Goal: Transaction & Acquisition: Purchase product/service

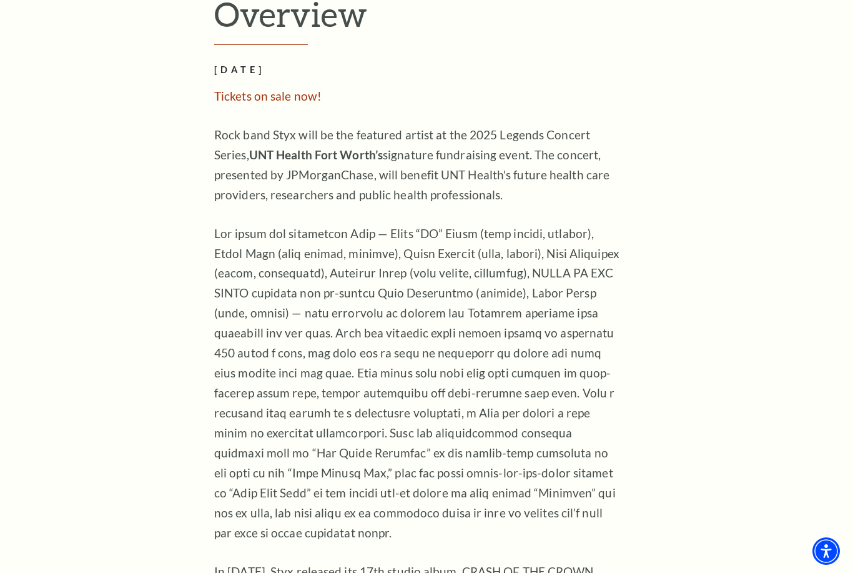
scroll to position [999, 0]
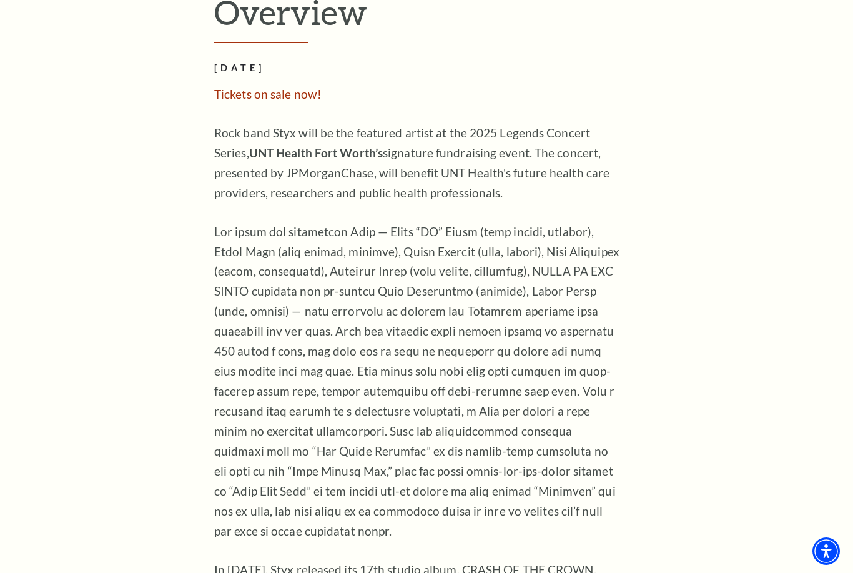
click at [605, 203] on p "Rock band Styx will be the featured artist at the 2025 Legends Concert Series, …" at bounding box center [417, 163] width 406 height 80
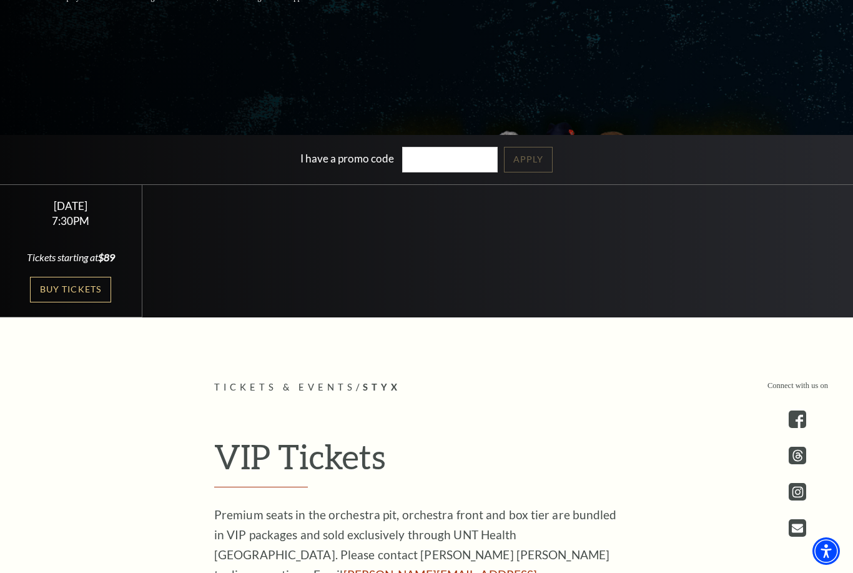
scroll to position [315, 0]
click at [107, 303] on link "Buy Tickets" at bounding box center [70, 290] width 81 height 26
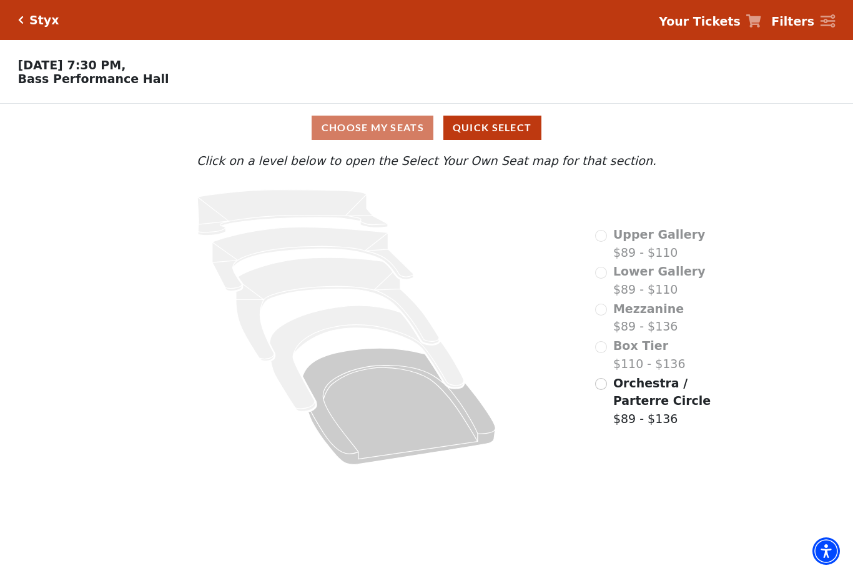
click at [612, 342] on div "Box Tier $110 - $136" at bounding box center [640, 355] width 90 height 36
click at [601, 344] on div "Box Tier $110 - $136" at bounding box center [640, 355] width 90 height 36
click at [612, 379] on div "Orchestra / Parterre Circle $89 - $136" at bounding box center [666, 401] width 142 height 54
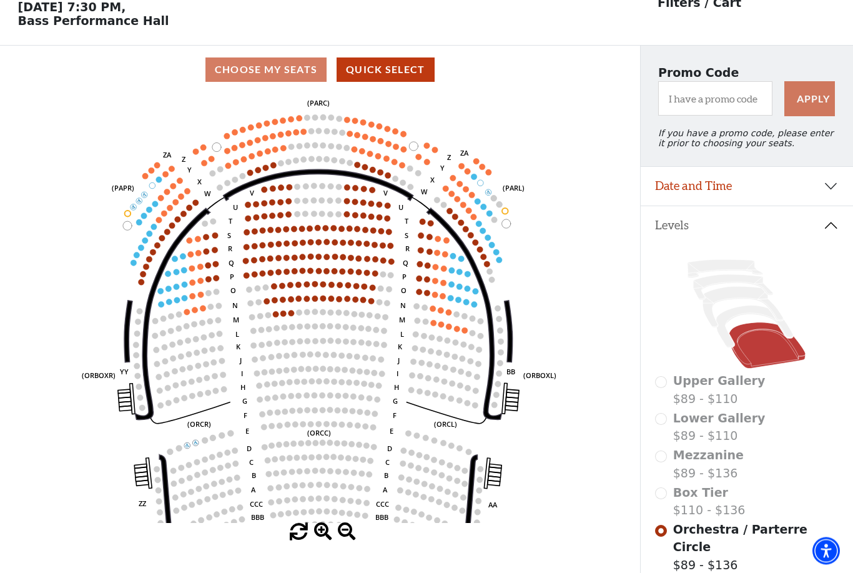
scroll to position [58, 0]
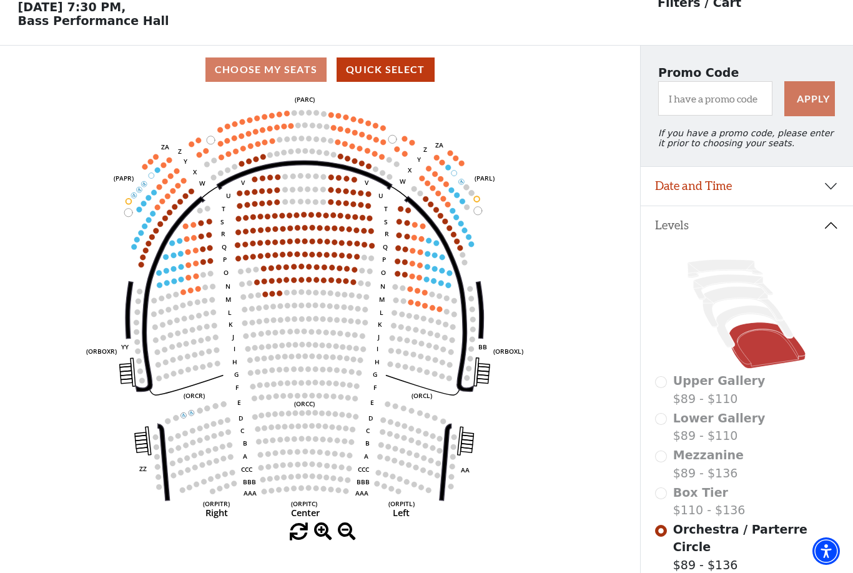
click at [278, 77] on div "Choose My Seats Quick Select" at bounding box center [320, 69] width 640 height 24
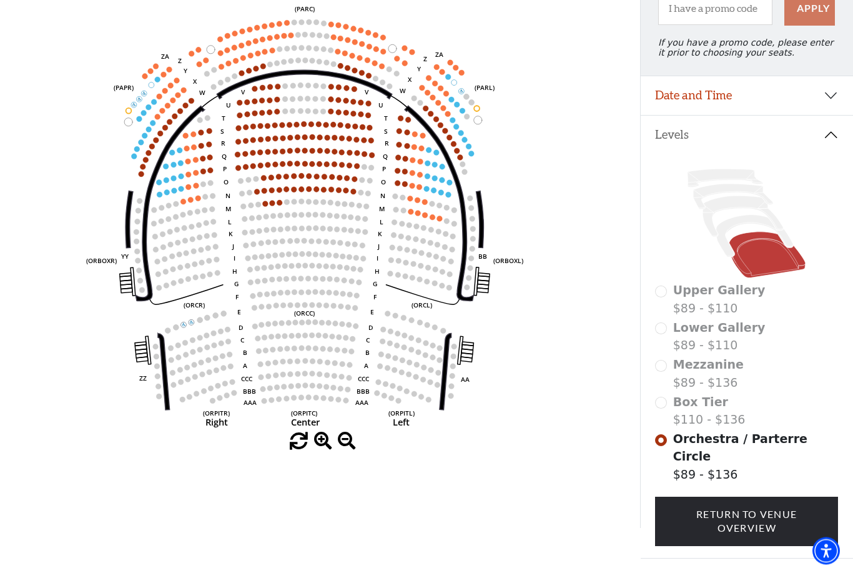
scroll to position [141, 0]
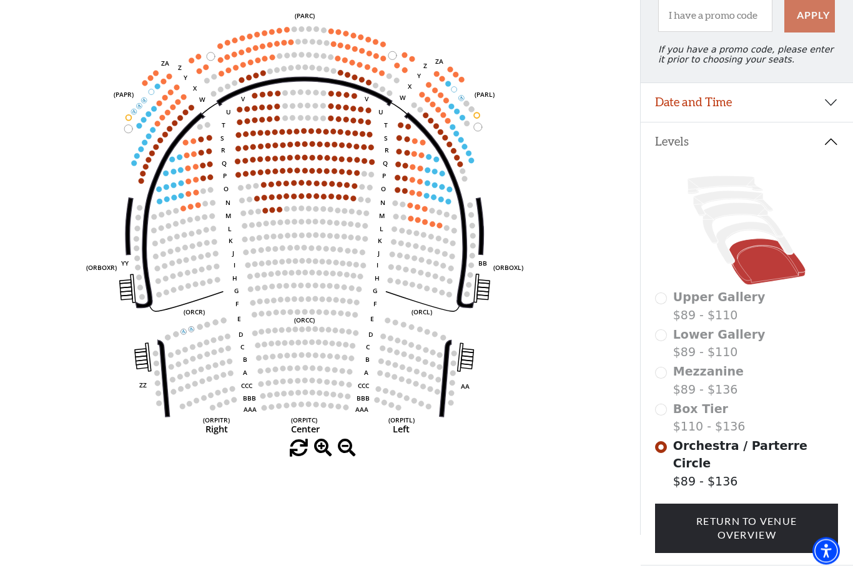
click at [748, 513] on link "Return To Venue Overview" at bounding box center [746, 528] width 183 height 49
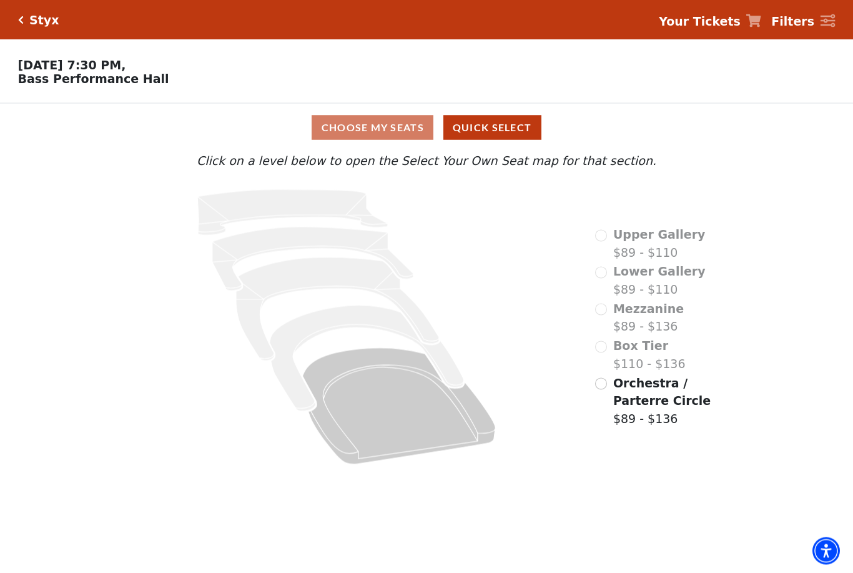
scroll to position [0, 0]
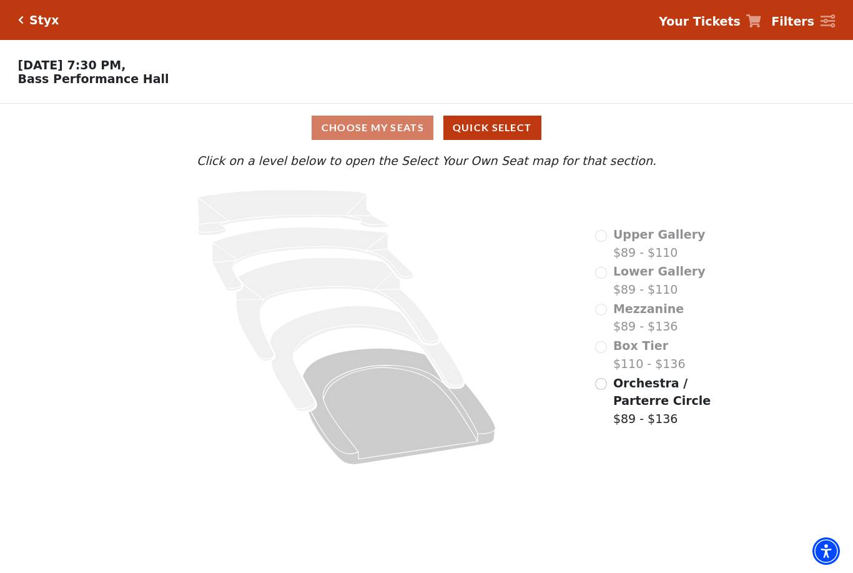
click at [296, 203] on icon "Upper Gallery - Seats Available: 0" at bounding box center [292, 213] width 191 height 46
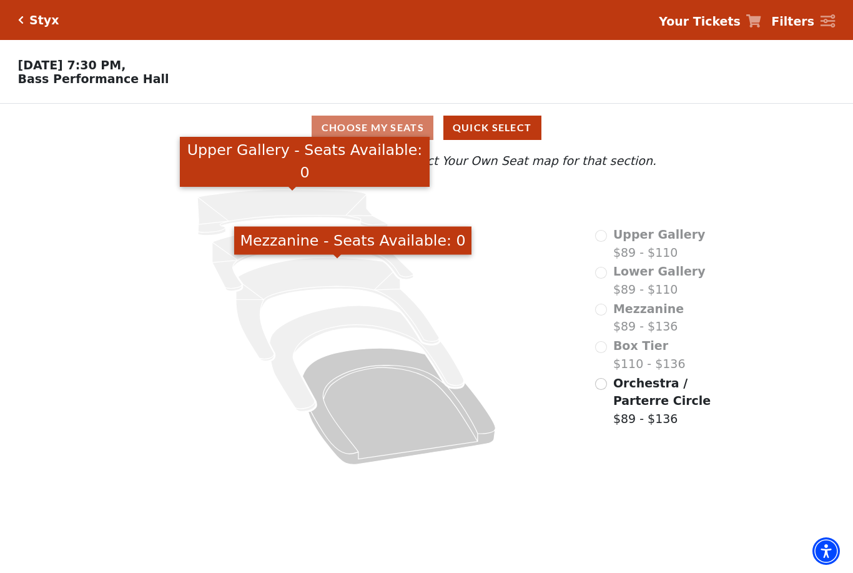
click at [324, 282] on icon "Mezzanine - Seats Available: 0" at bounding box center [337, 310] width 203 height 104
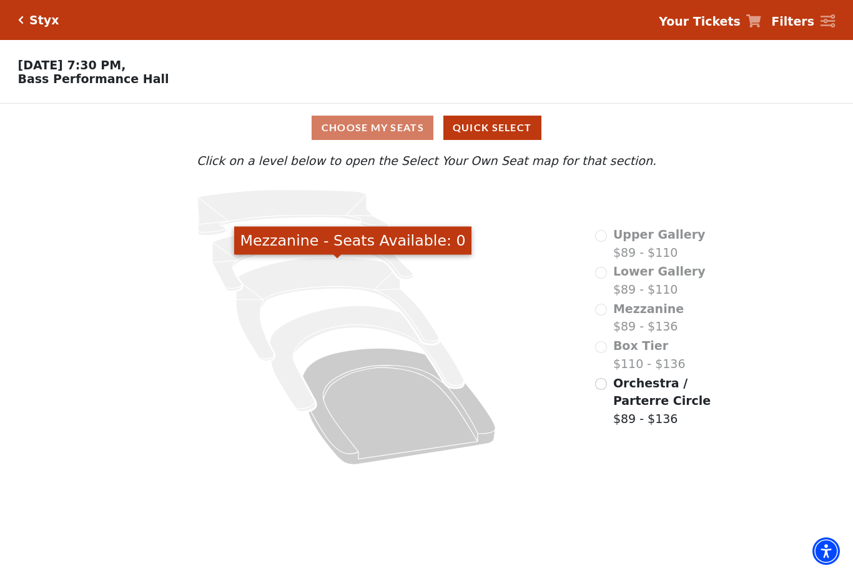
click at [342, 312] on icon "Box Tier - Seats Available: 0" at bounding box center [367, 358] width 194 height 106
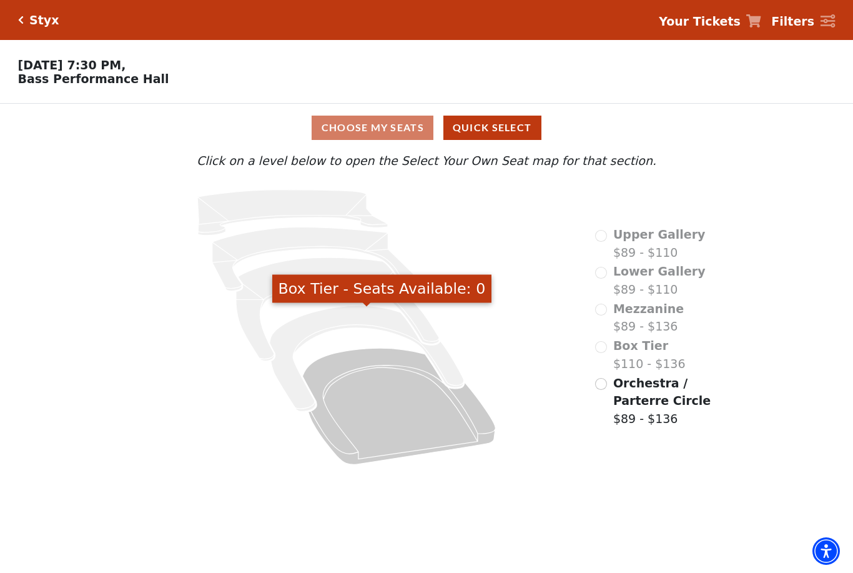
click at [350, 362] on icon "Orchestra / Parterre Circle - Seats Available: 365" at bounding box center [399, 406] width 193 height 116
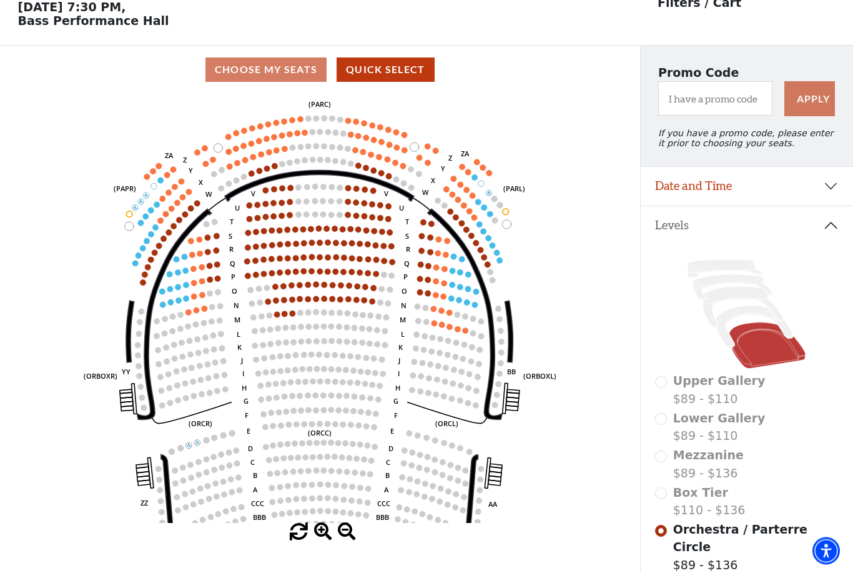
scroll to position [58, 0]
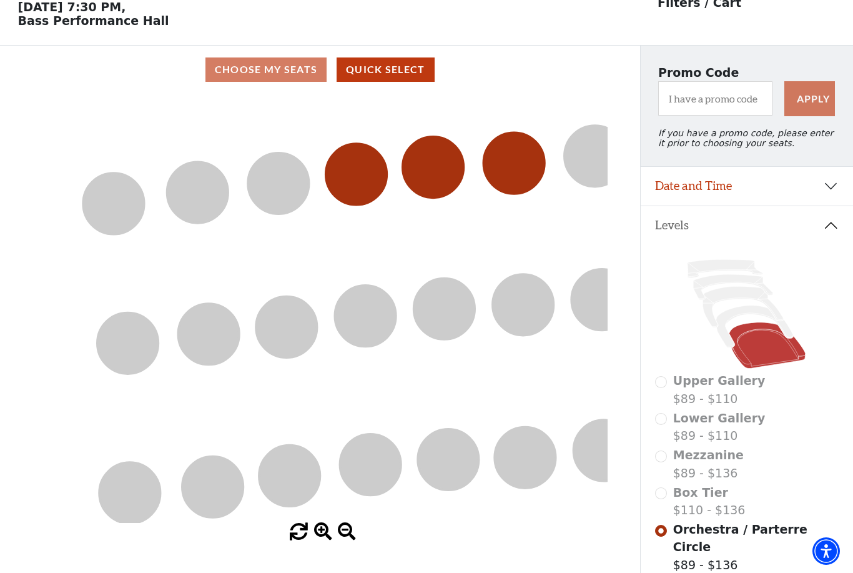
click at [274, 267] on icon "Left (ORPITL) Right (ORPITR) Center (ORPITC) ZZ AA YY BB ZA ZA (ORCL) (ORCR) (O…" at bounding box center [320, 308] width 576 height 429
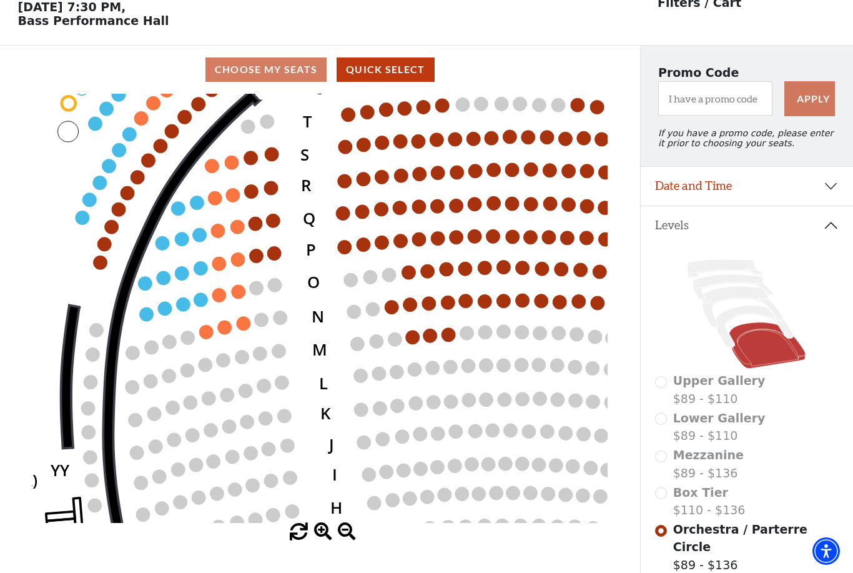
click at [107, 263] on circle at bounding box center [101, 262] width 14 height 14
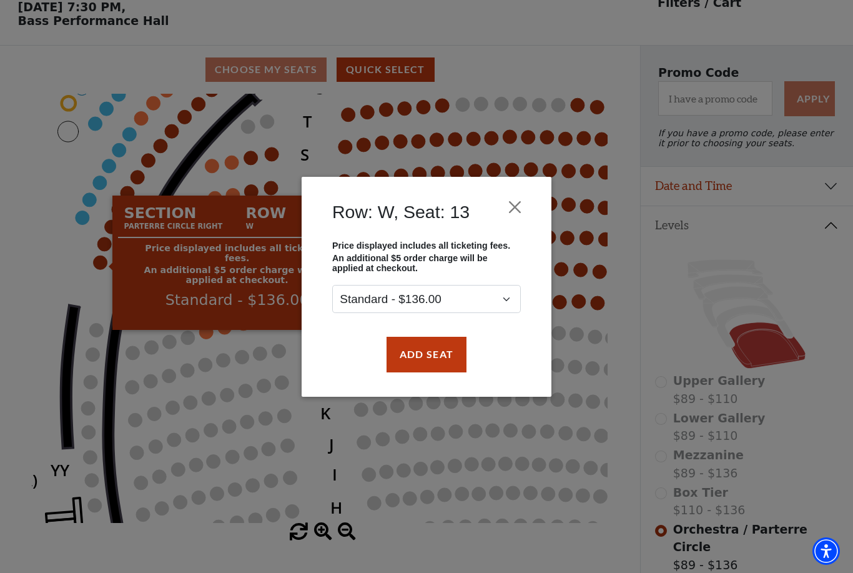
click at [417, 364] on button "Add Seat" at bounding box center [427, 354] width 80 height 35
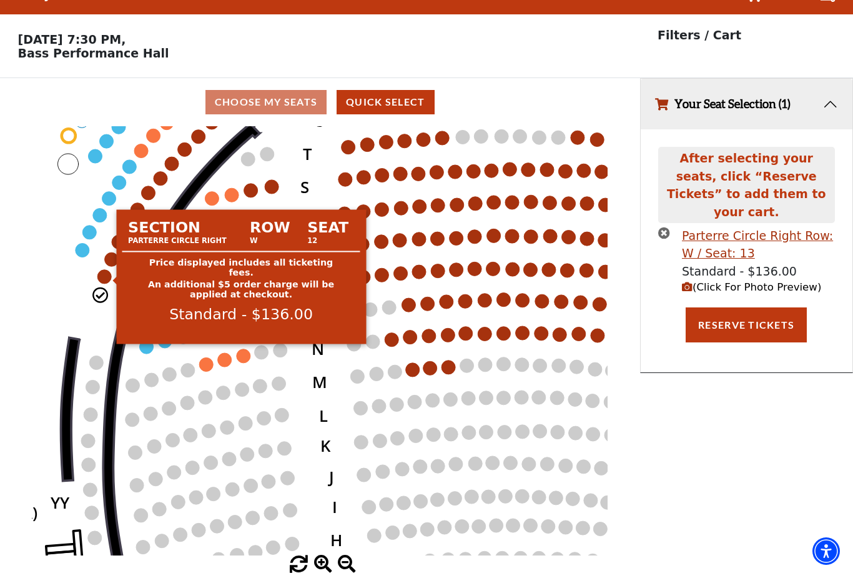
click at [107, 269] on circle at bounding box center [104, 276] width 14 height 14
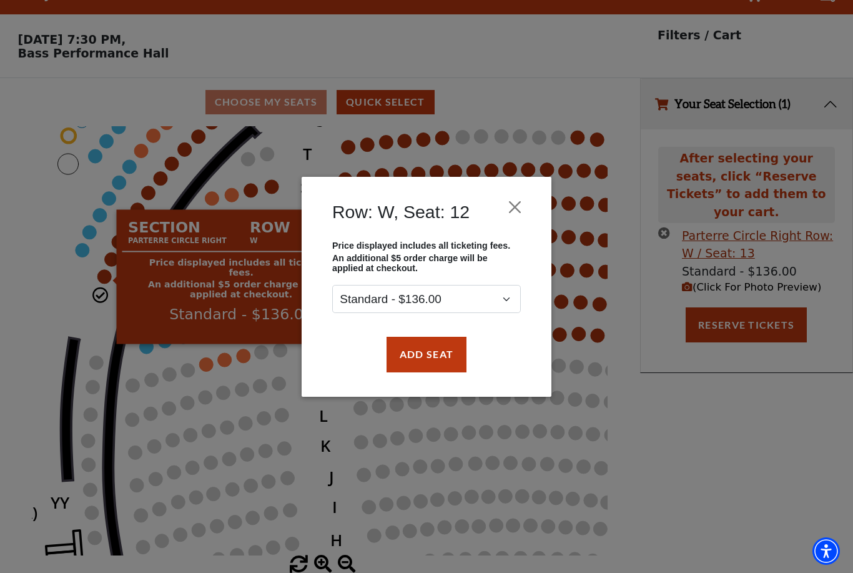
click at [442, 356] on button "Add Seat" at bounding box center [427, 354] width 80 height 35
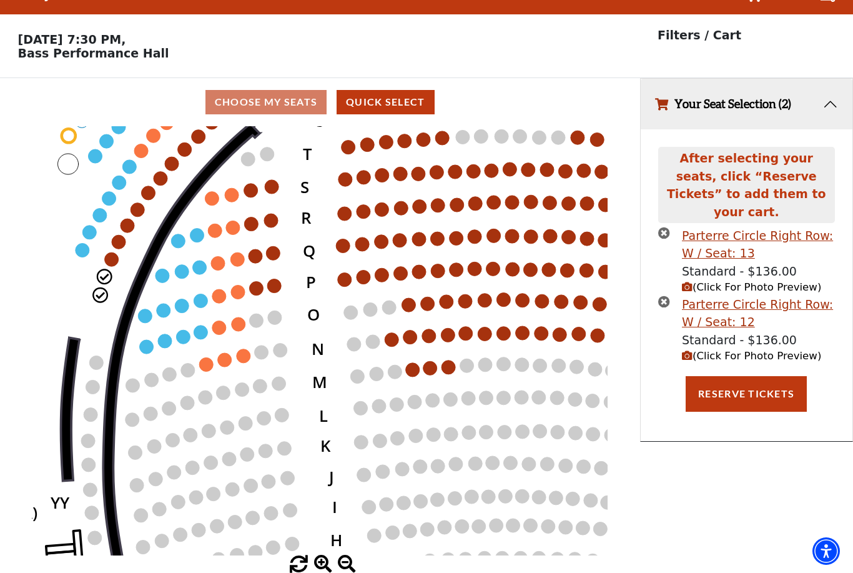
click at [112, 252] on circle at bounding box center [112, 259] width 14 height 14
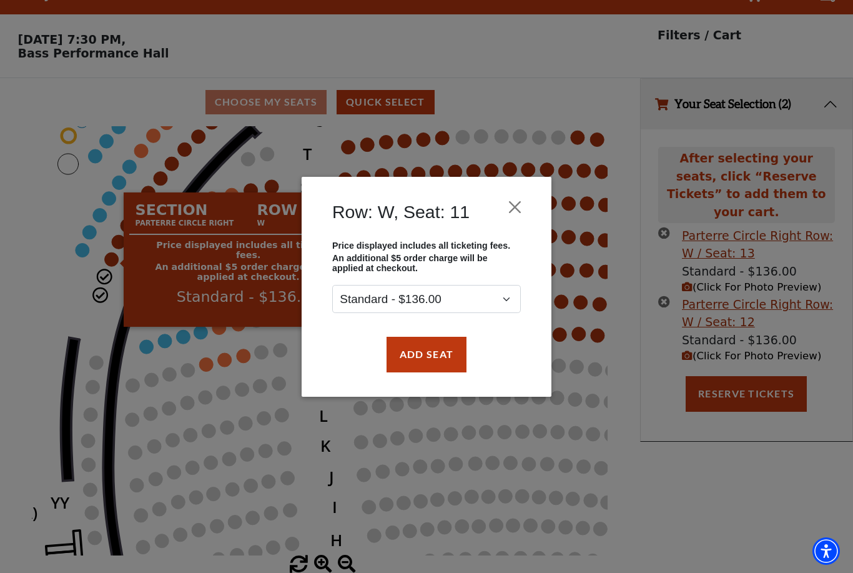
click at [435, 355] on button "Add Seat" at bounding box center [427, 354] width 80 height 35
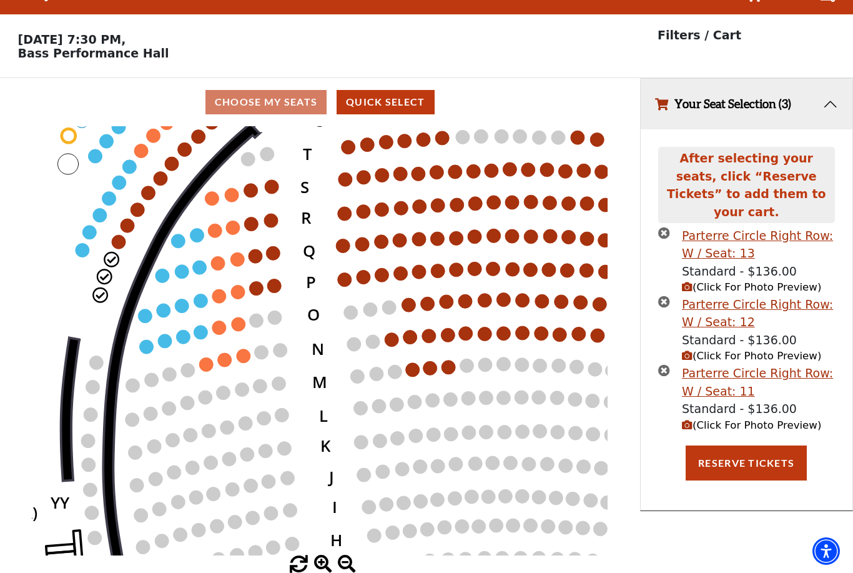
click at [120, 235] on circle at bounding box center [119, 242] width 14 height 14
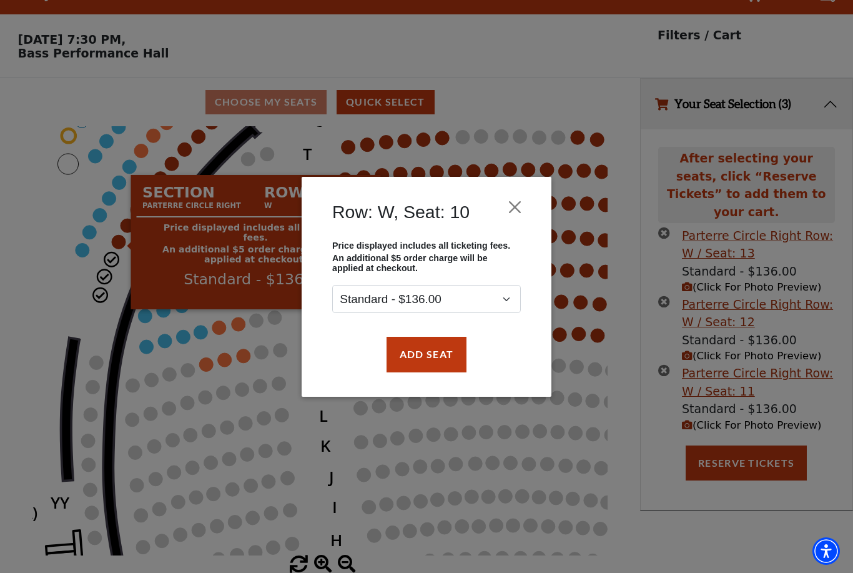
click at [438, 352] on button "Add Seat" at bounding box center [427, 354] width 80 height 35
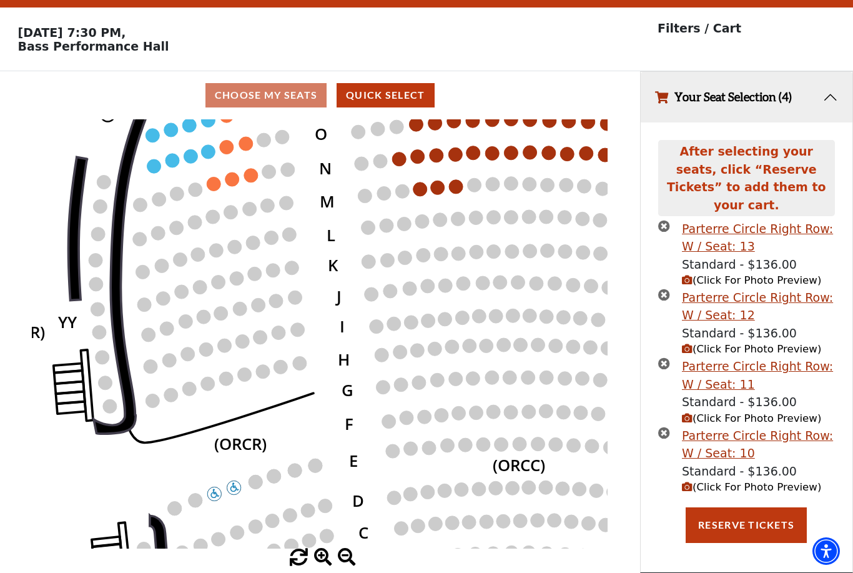
click at [755, 481] on span "(Click For Photo Preview)" at bounding box center [751, 487] width 139 height 12
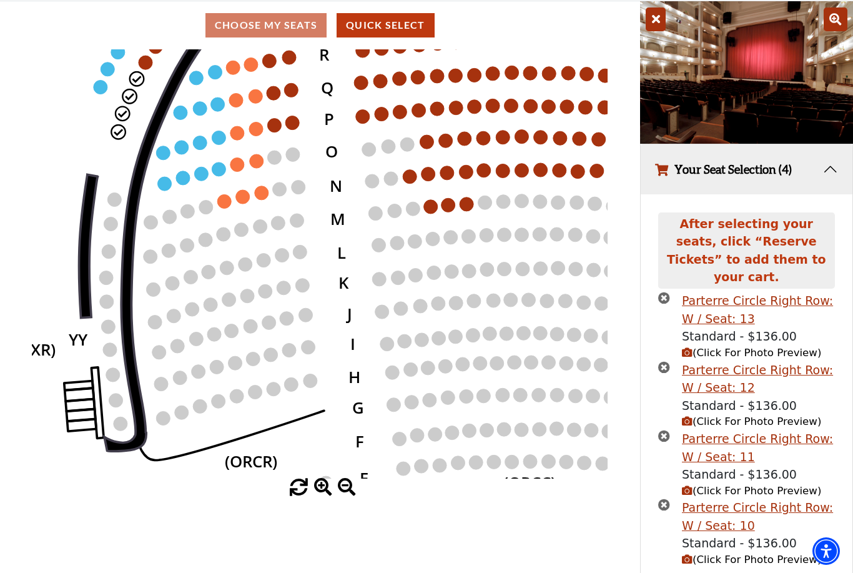
scroll to position [112, 0]
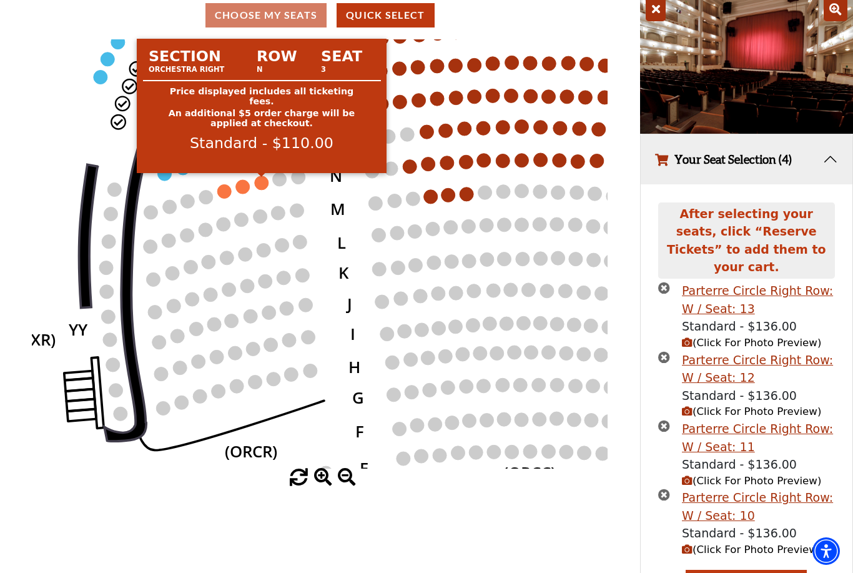
click at [260, 186] on circle at bounding box center [262, 183] width 14 height 14
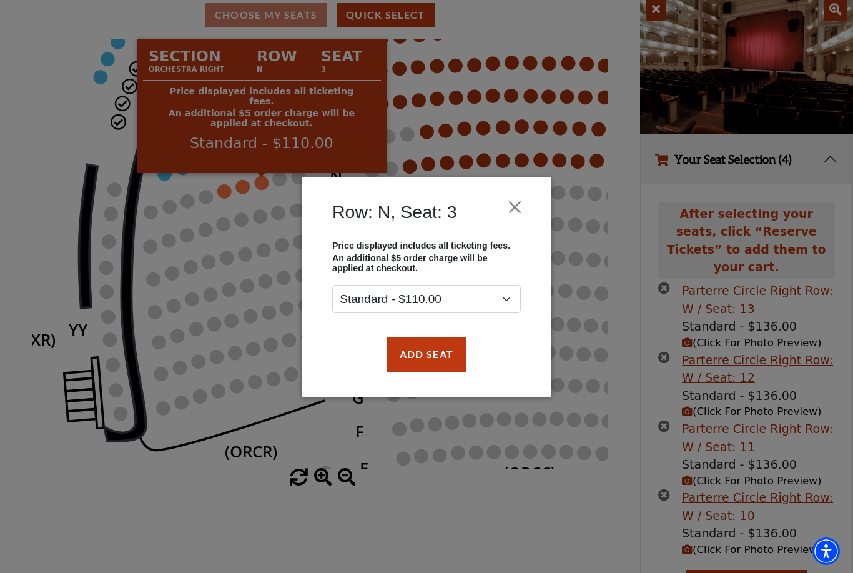
click at [419, 349] on button "Add Seat" at bounding box center [427, 354] width 80 height 35
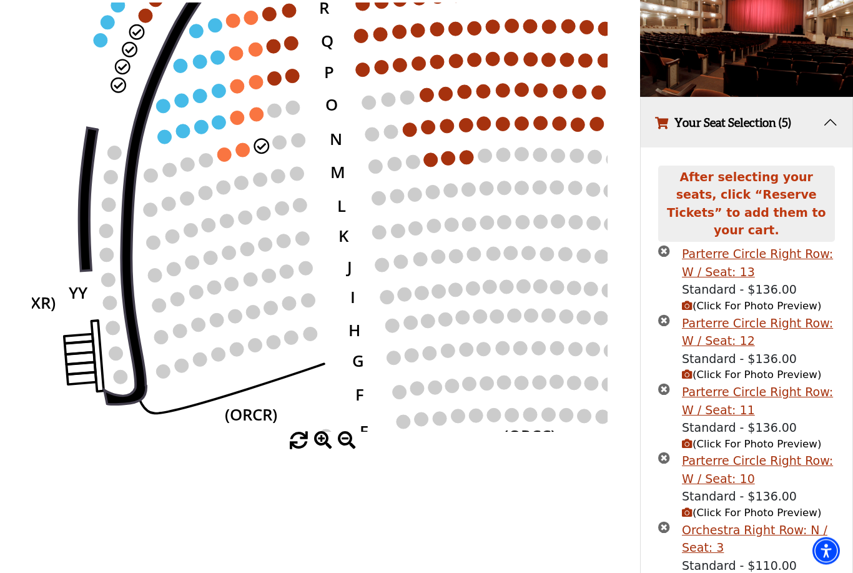
scroll to position [149, 0]
click at [791, 572] on span "(Click For Photo Preview)" at bounding box center [751, 581] width 139 height 12
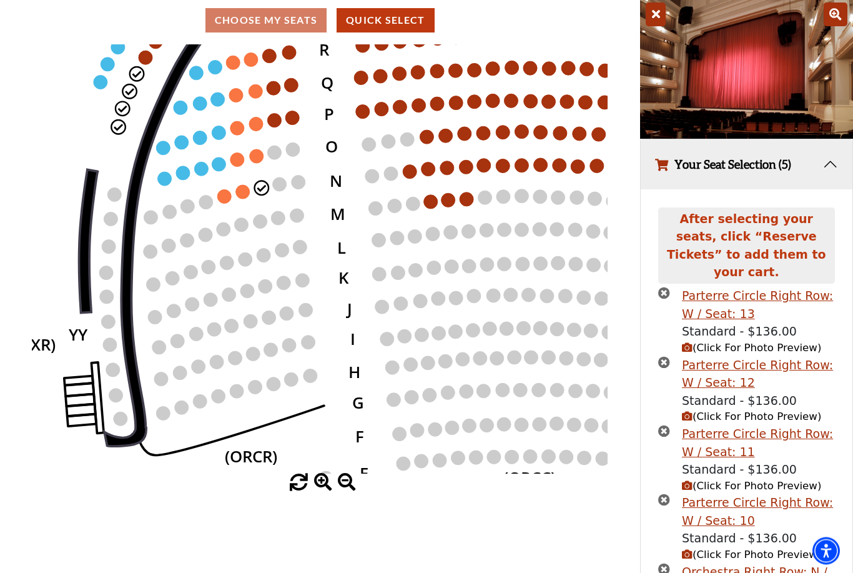
scroll to position [108, 0]
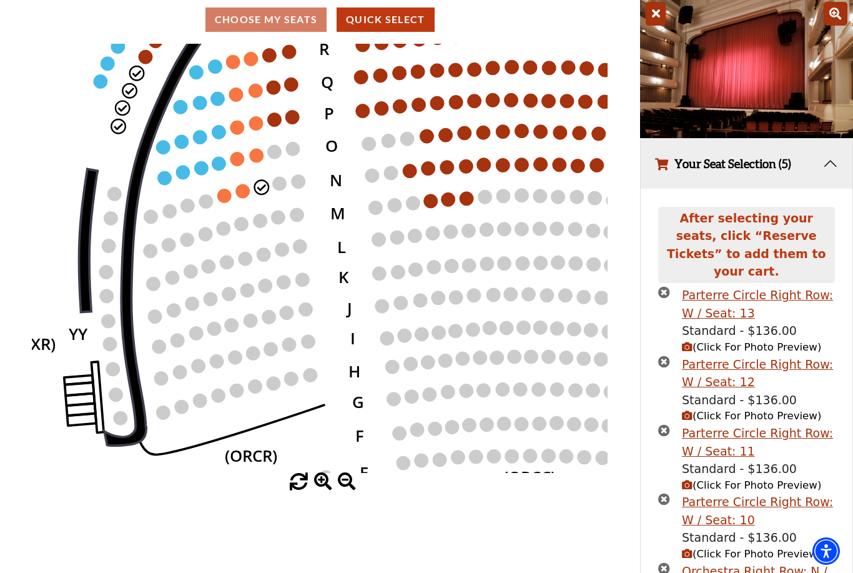
click at [663, 562] on icon "times-circle" at bounding box center [664, 568] width 12 height 12
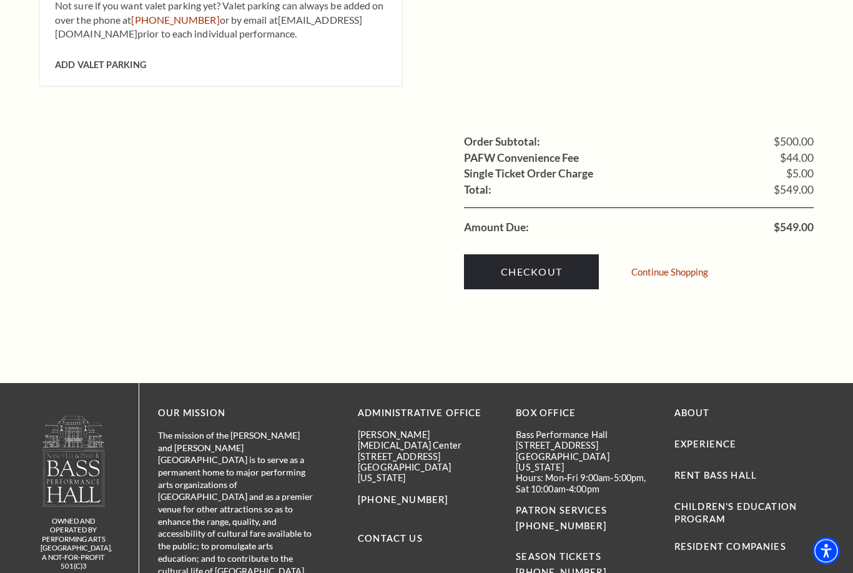
scroll to position [1340, 0]
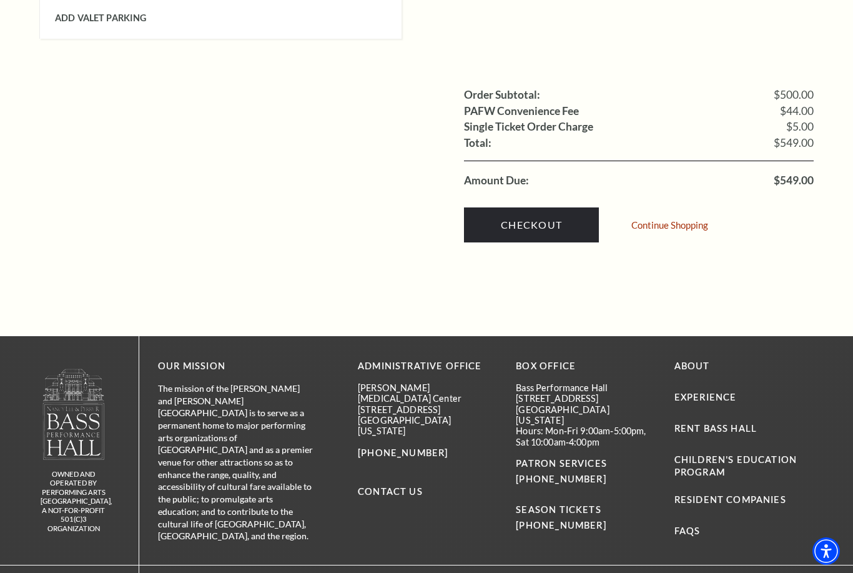
click at [523, 207] on link "Checkout" at bounding box center [531, 224] width 135 height 35
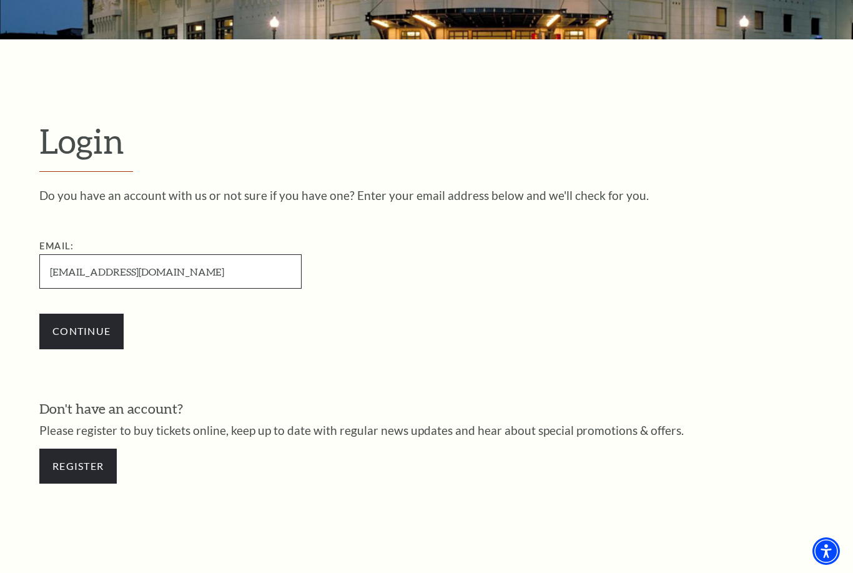
scroll to position [229, 0]
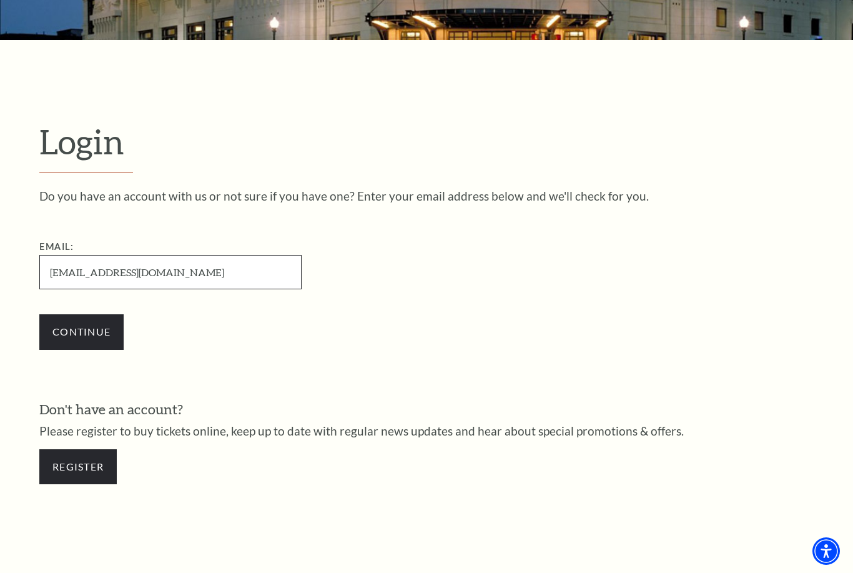
type input "[EMAIL_ADDRESS][DOMAIN_NAME]"
click at [78, 332] on input "Continue" at bounding box center [81, 331] width 84 height 35
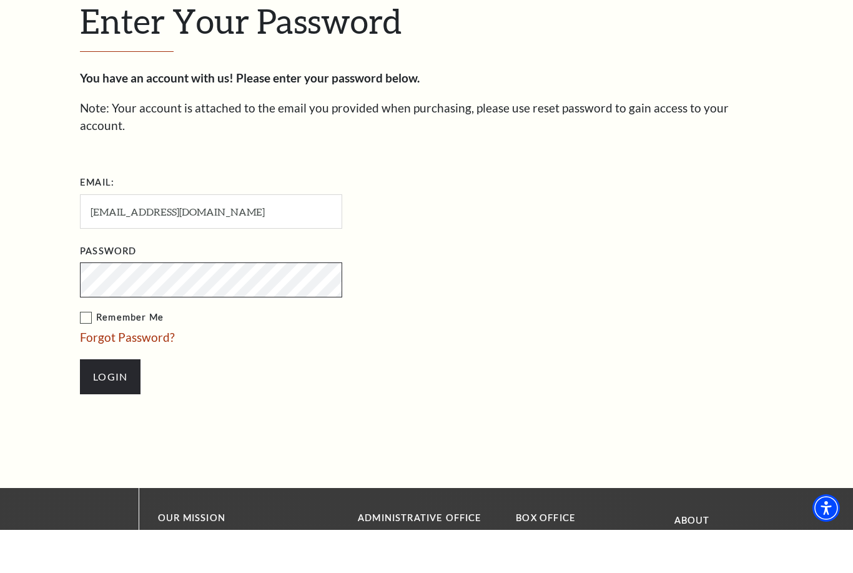
scroll to position [362, 0]
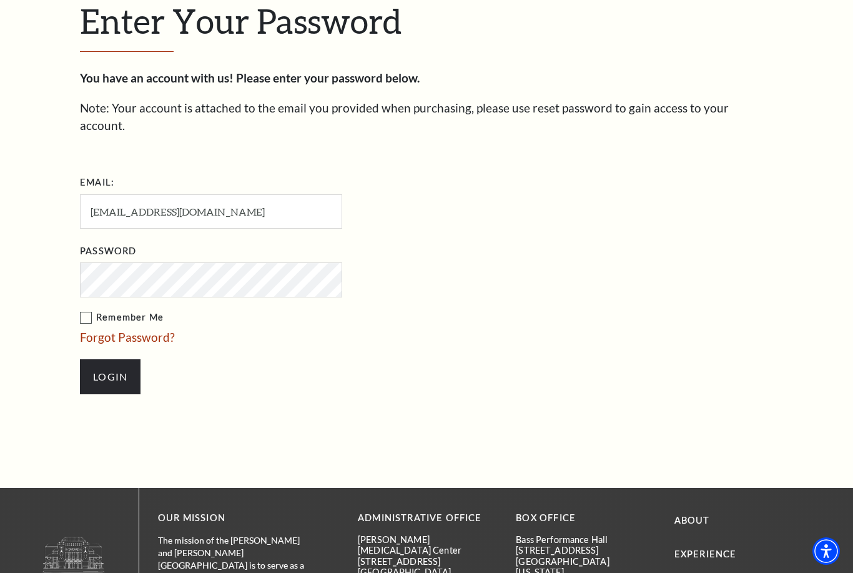
click at [107, 359] on input "Login" at bounding box center [110, 376] width 61 height 35
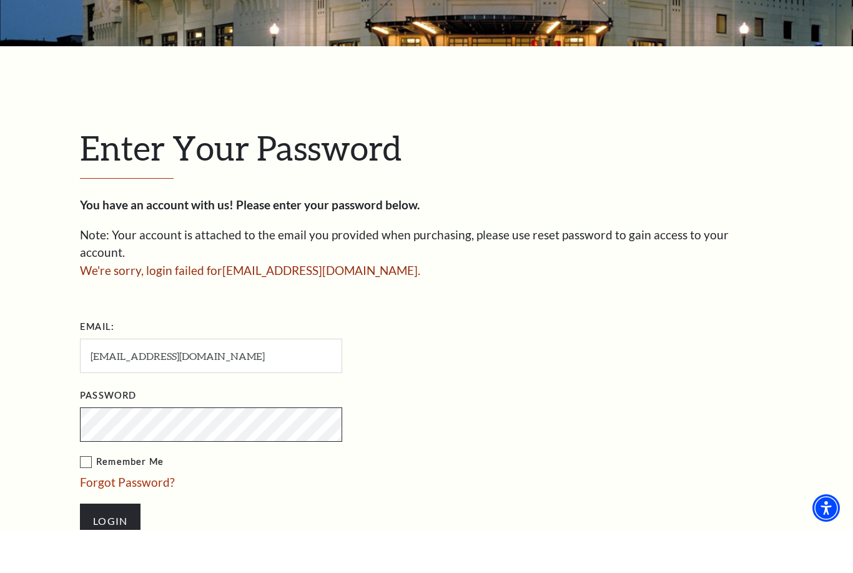
scroll to position [222, 0]
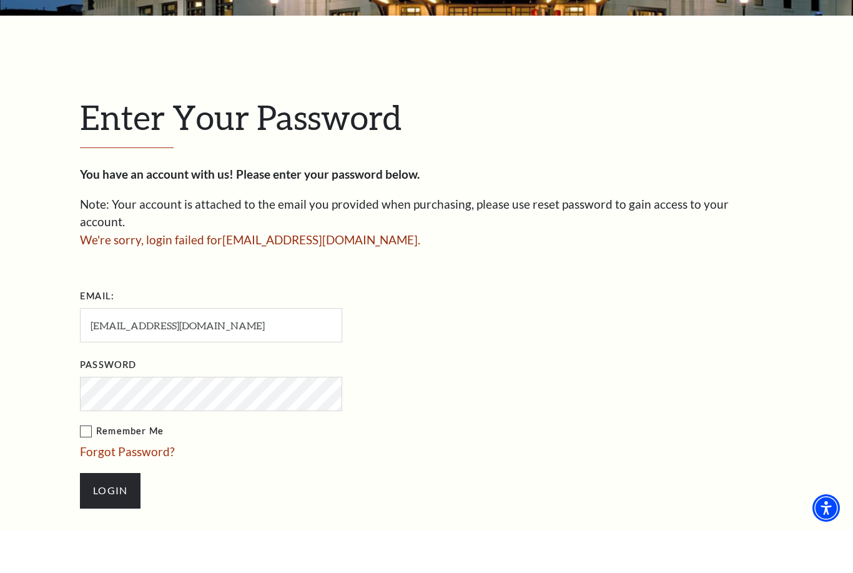
click at [104, 487] on link "Forgot Password?" at bounding box center [127, 494] width 95 height 14
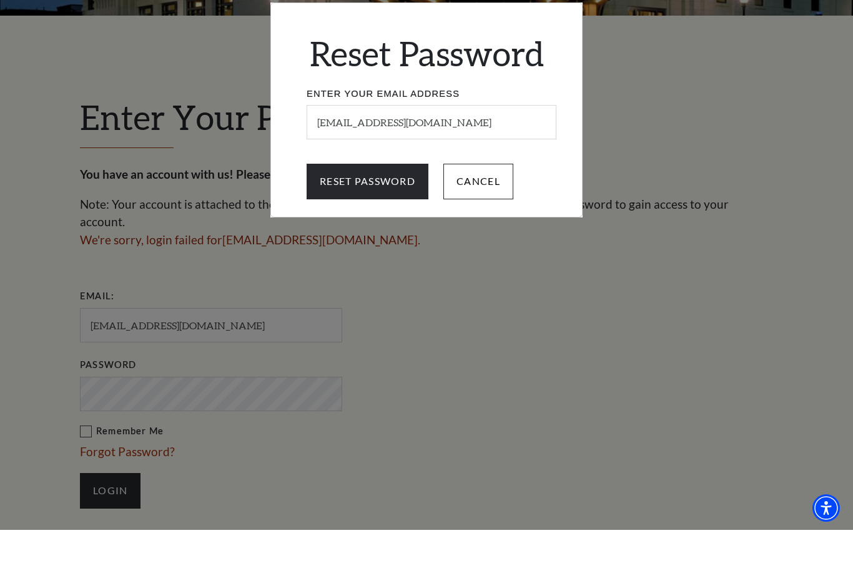
scroll to position [265, 0]
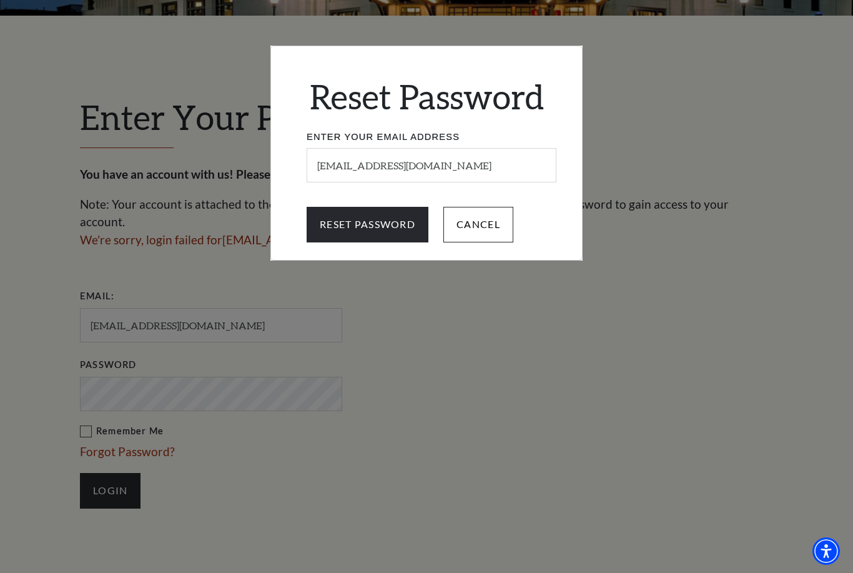
click at [382, 218] on input "Reset Password" at bounding box center [368, 224] width 122 height 35
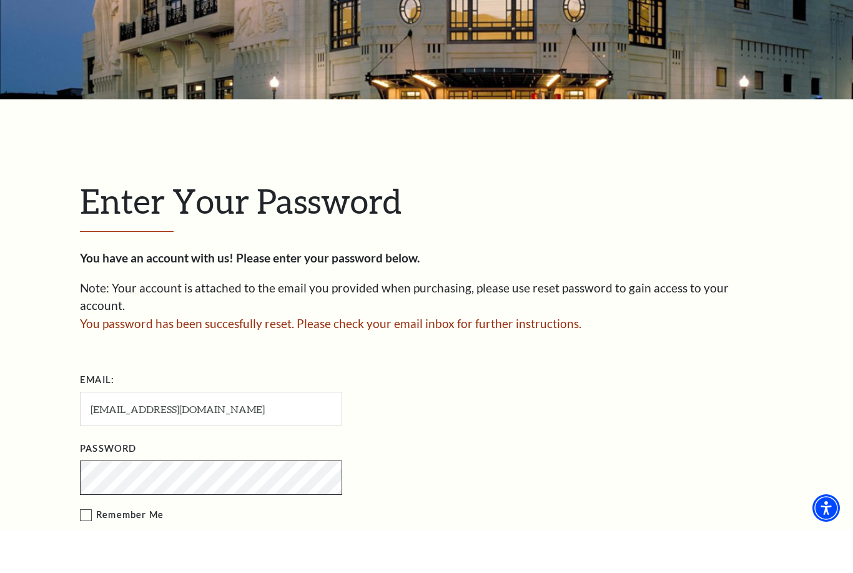
scroll to position [156, 0]
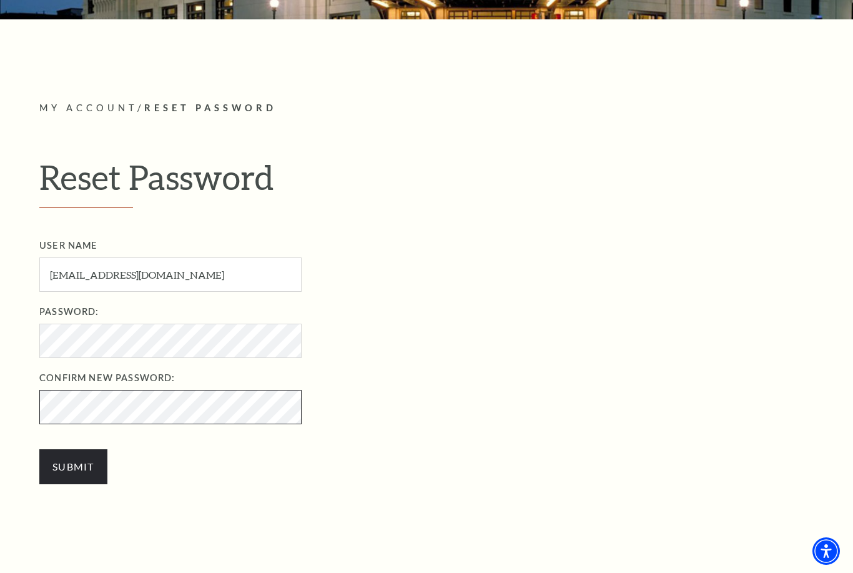
scroll to position [251, 0]
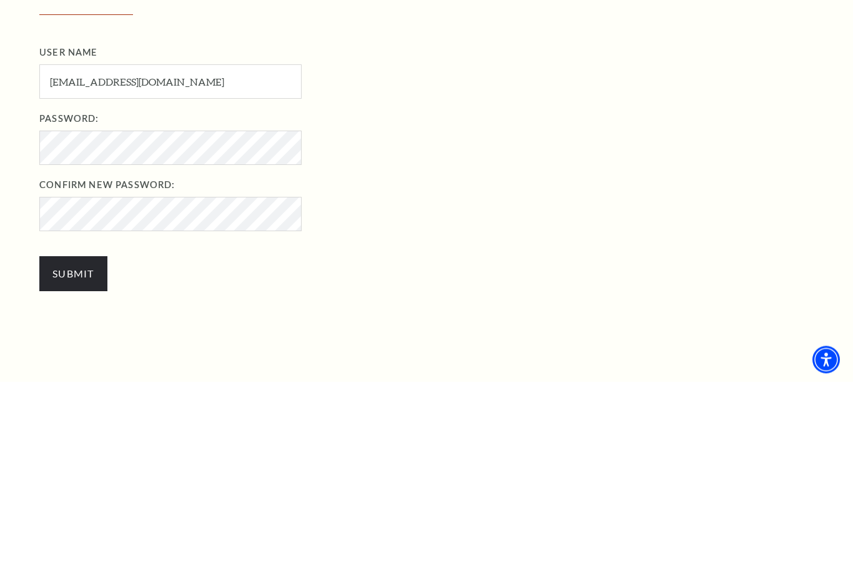
click at [88, 448] on input "Submit" at bounding box center [73, 465] width 68 height 35
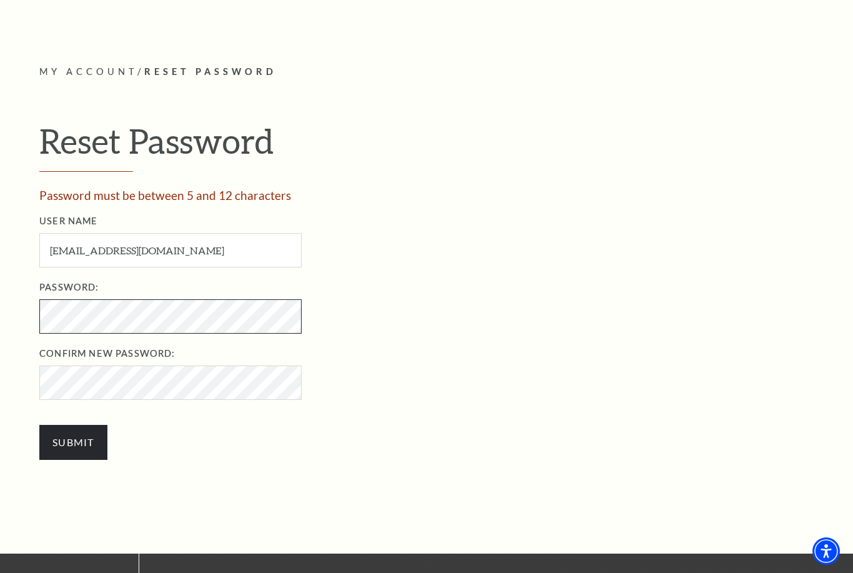
scroll to position [285, 0]
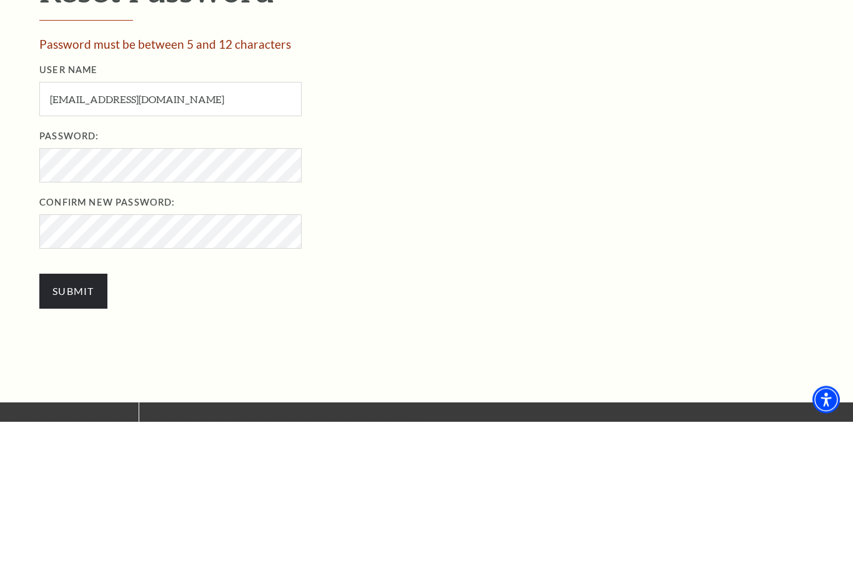
click at [68, 425] on input "Submit" at bounding box center [73, 442] width 68 height 35
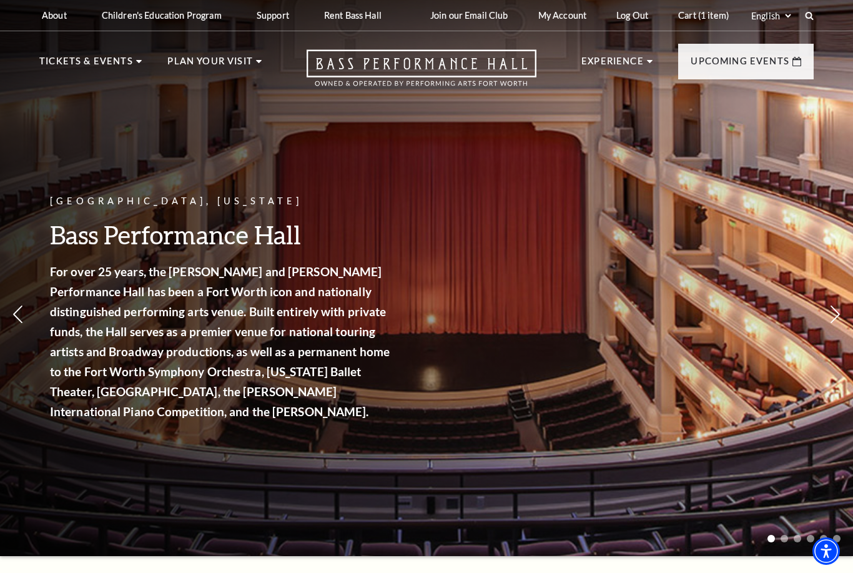
click at [686, 16] on link "Cart (1 item)" at bounding box center [703, 15] width 71 height 31
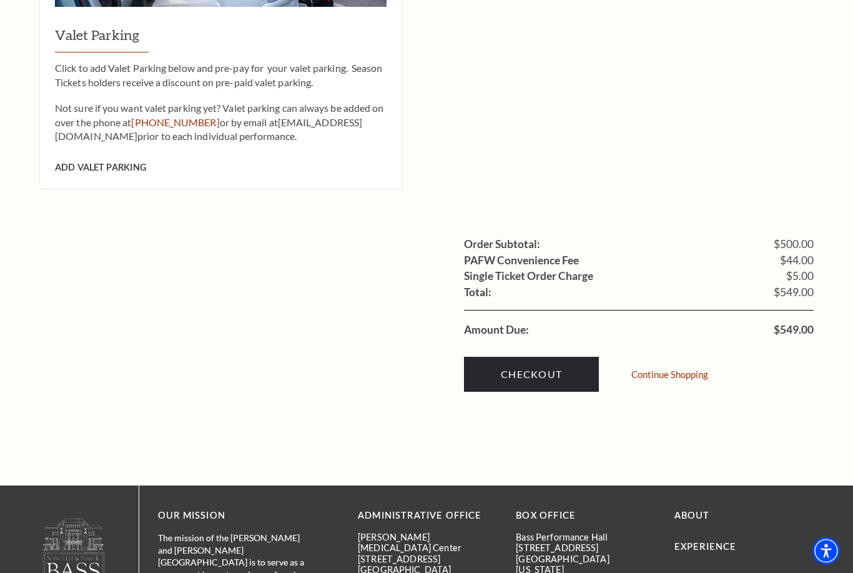
scroll to position [1191, 0]
click at [533, 357] on link "Checkout" at bounding box center [531, 374] width 135 height 35
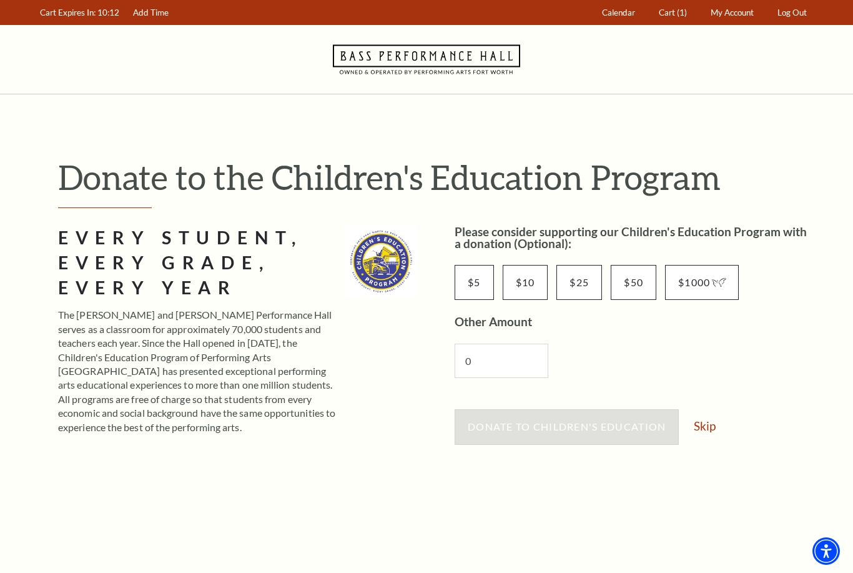
click at [710, 425] on link "Skip" at bounding box center [705, 426] width 22 height 12
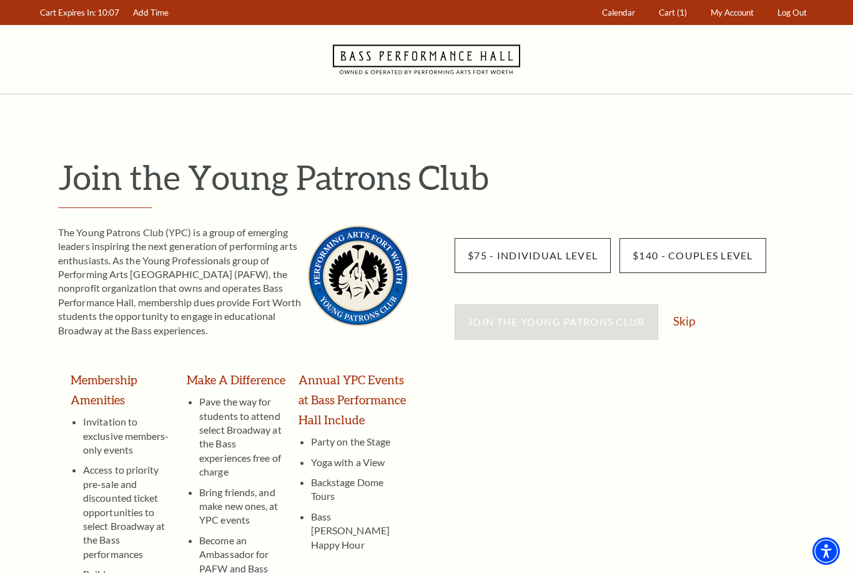
click at [686, 319] on link "Skip" at bounding box center [684, 321] width 22 height 12
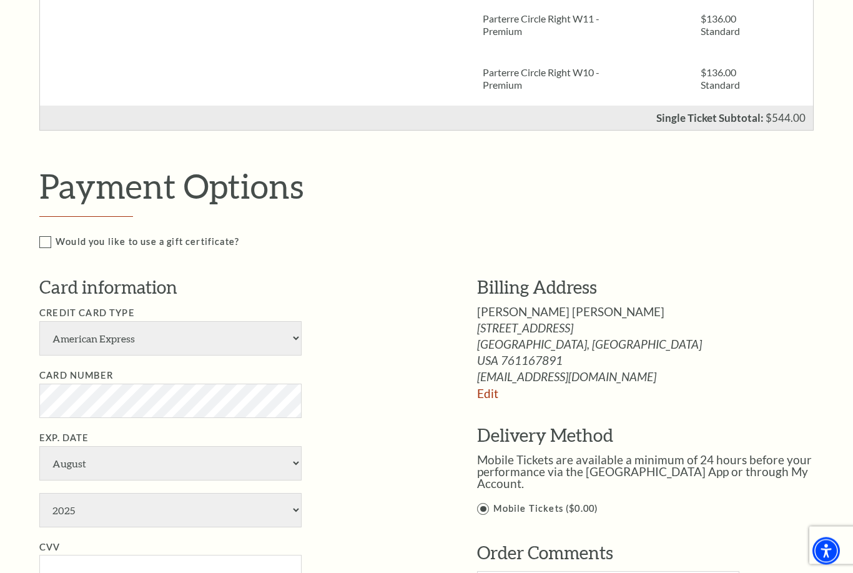
scroll to position [530, 0]
click at [301, 330] on select "American Express Visa Master Card Discover" at bounding box center [170, 338] width 262 height 34
select select "25"
click at [295, 493] on select "2025 2026 2027 2028 2029 2030 2031 2032 2033 2034" at bounding box center [170, 510] width 262 height 34
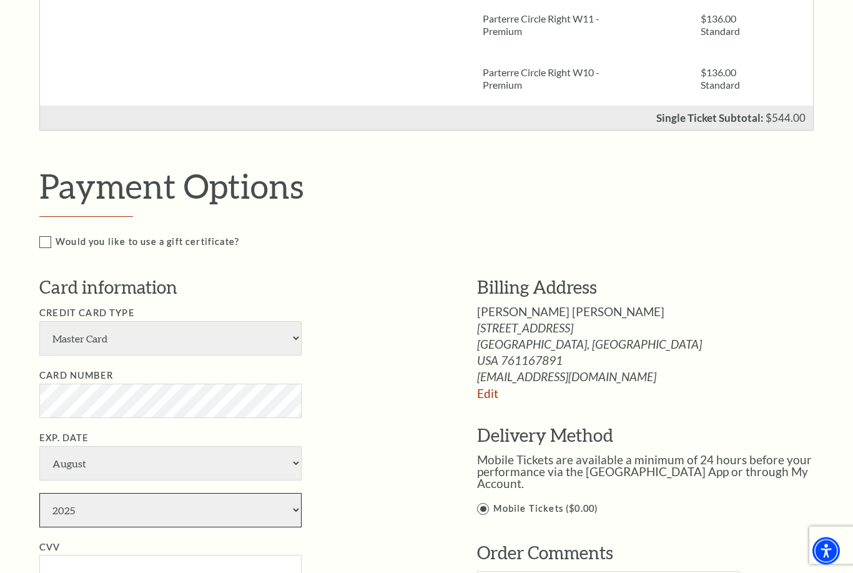
scroll to position [530, 0]
select select "2026"
click at [177, 555] on input "CVV" at bounding box center [170, 572] width 262 height 34
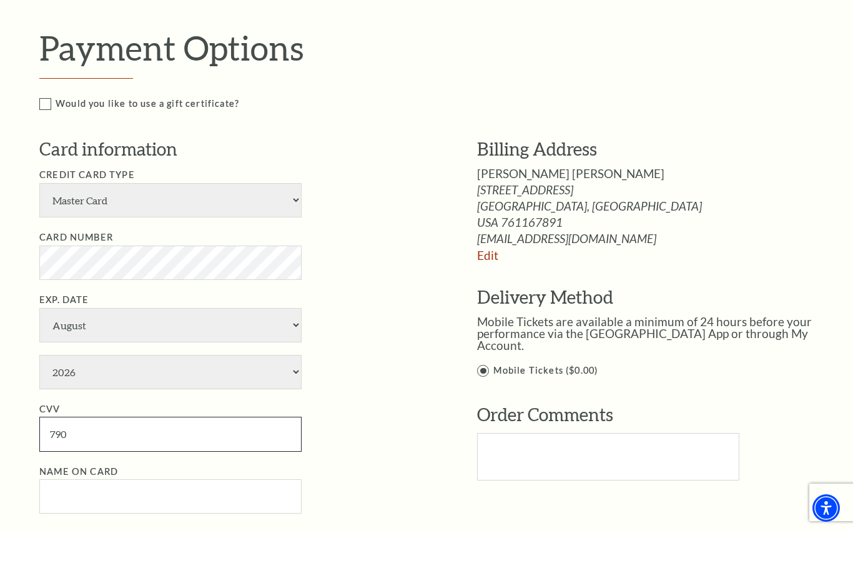
type input "790"
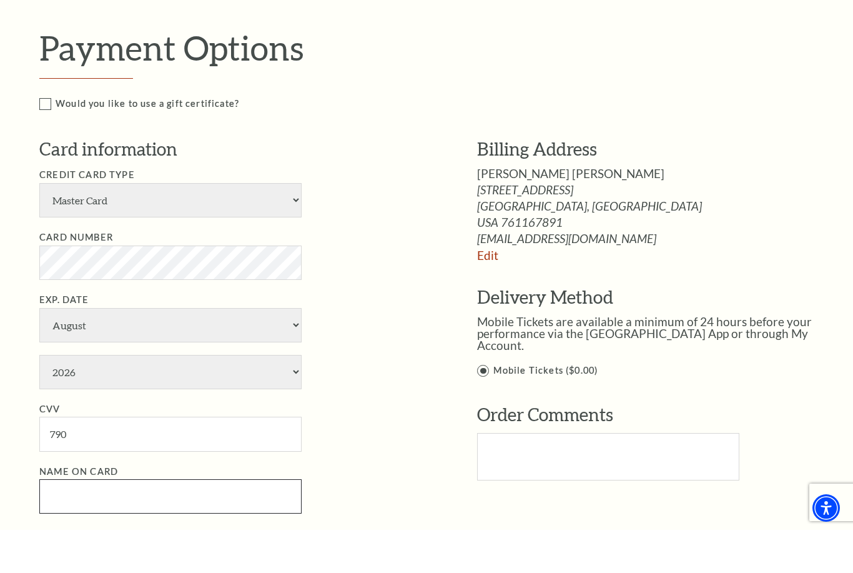
click at [161, 522] on input "Name on Card" at bounding box center [170, 539] width 262 height 34
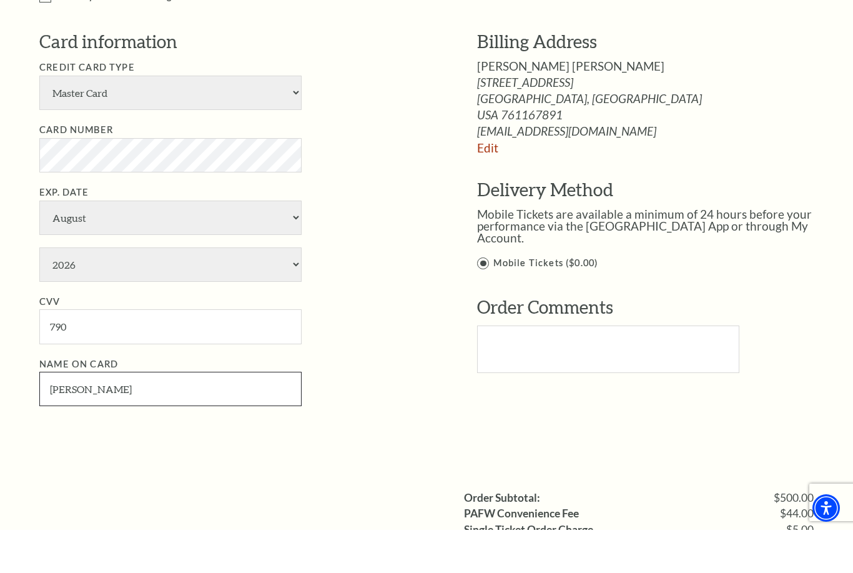
scroll to position [733, 0]
type input "Derrick Potter"
click at [488, 183] on link "Edit" at bounding box center [487, 190] width 21 height 14
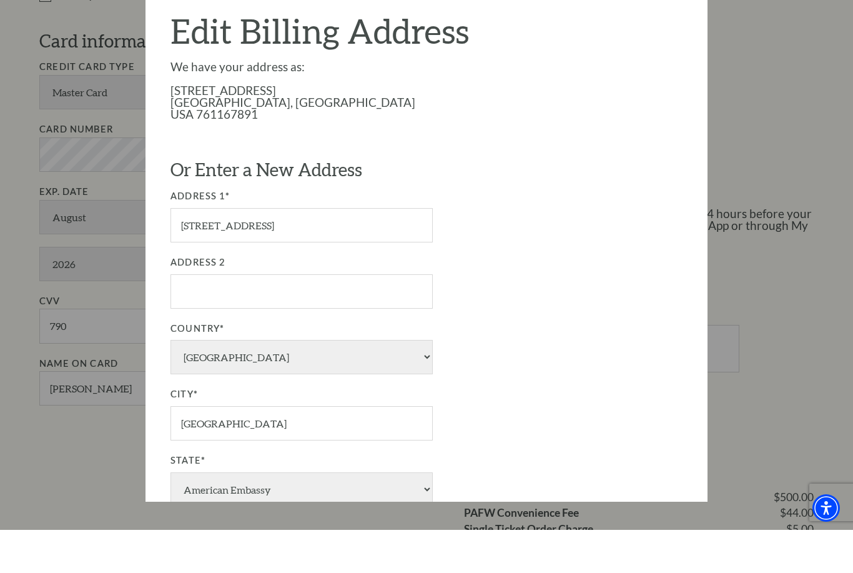
scroll to position [776, 0]
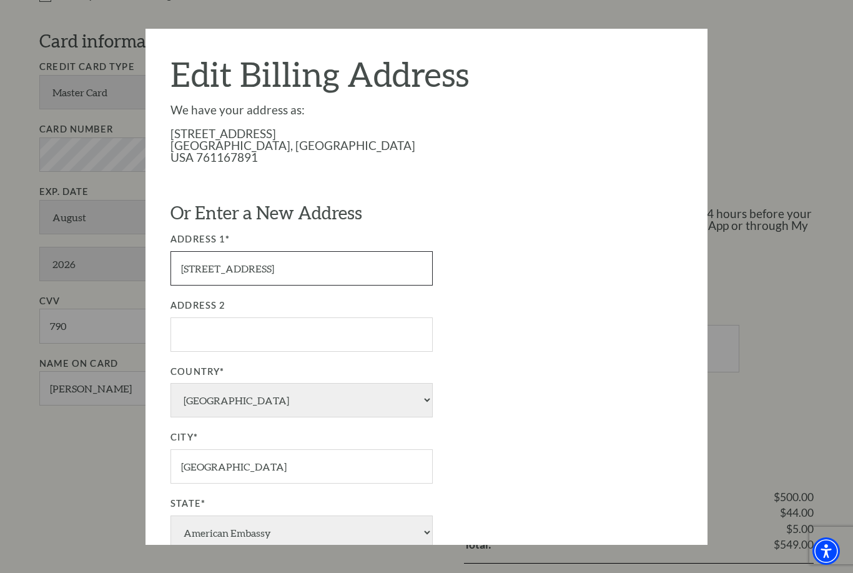
click at [328, 269] on input "4021 Benbrook Hwy" at bounding box center [302, 268] width 262 height 34
type input "4"
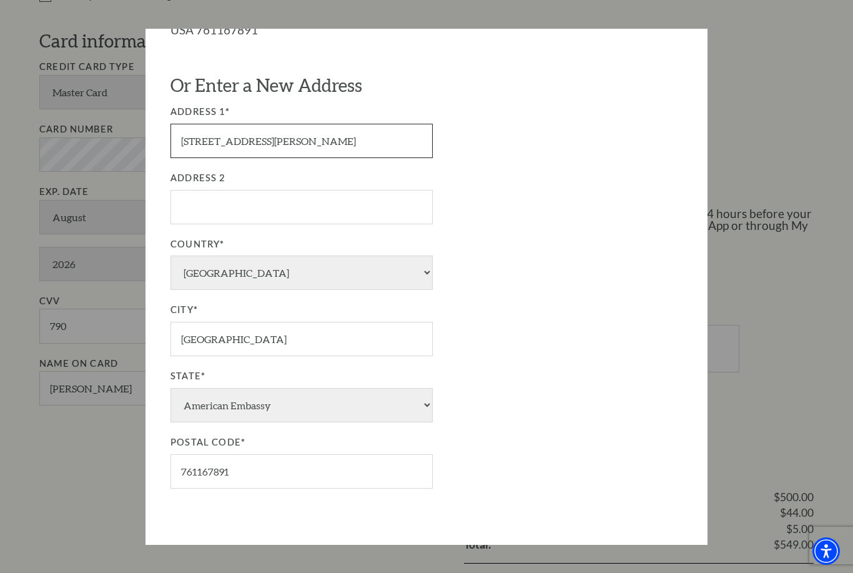
scroll to position [132, 0]
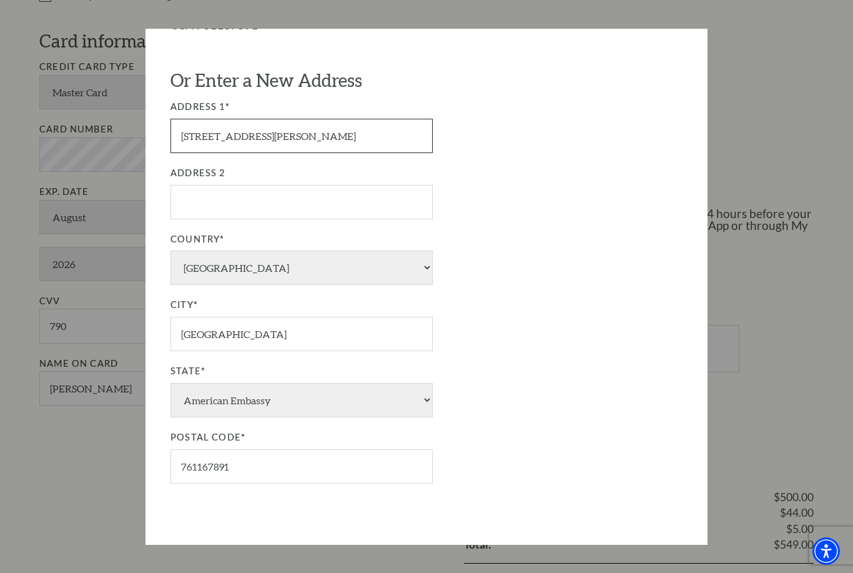
type input "3101 Reagan Drive"
click at [329, 449] on input "761167891" at bounding box center [302, 466] width 262 height 34
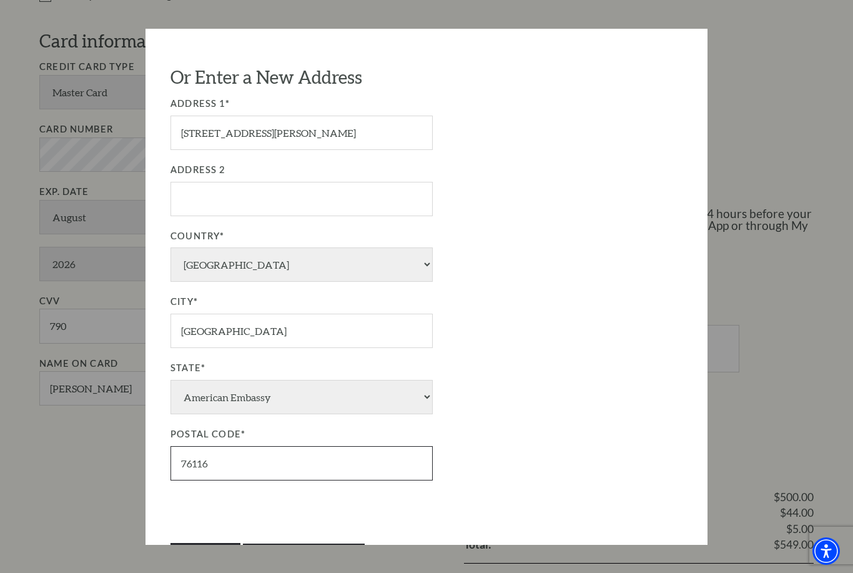
scroll to position [135, 0]
type input "76116"
click at [313, 545] on input "Update Address" at bounding box center [304, 562] width 122 height 35
type input "Update Address"
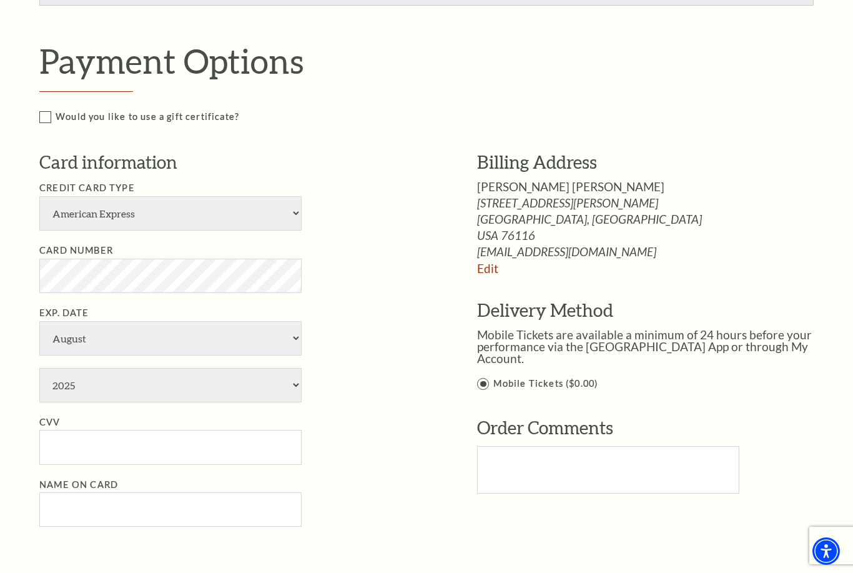
scroll to position [654, 0]
click at [290, 201] on select "American Express Visa Master Card Discover" at bounding box center [170, 214] width 262 height 34
select select "25"
click at [297, 322] on select "January February March April May June July August September October November De…" at bounding box center [170, 339] width 262 height 34
click at [299, 369] on select "2025 2026 2027 2028 2029 2030 2031 2032 2033 2034" at bounding box center [170, 386] width 262 height 34
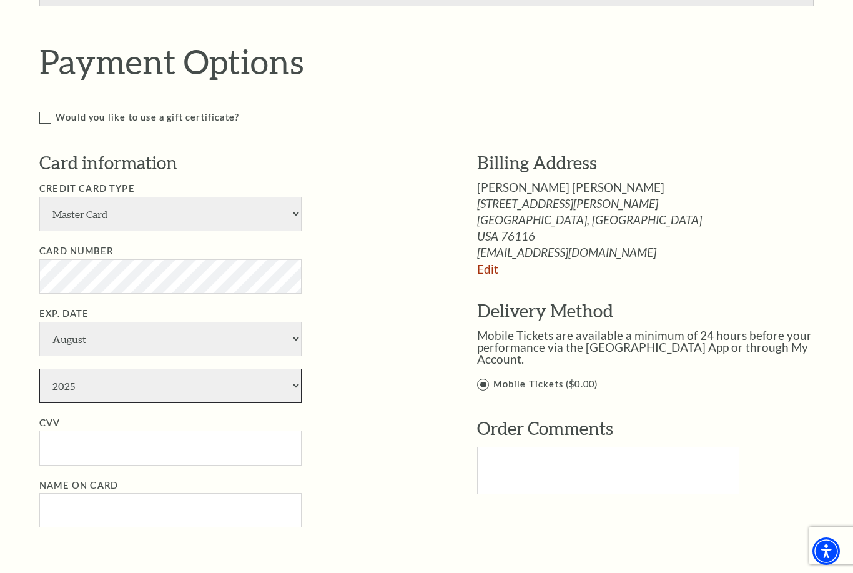
select select "2026"
click at [136, 430] on input "CVV" at bounding box center [170, 447] width 262 height 34
type input "790"
click at [199, 493] on input "Name on Card" at bounding box center [170, 510] width 262 height 34
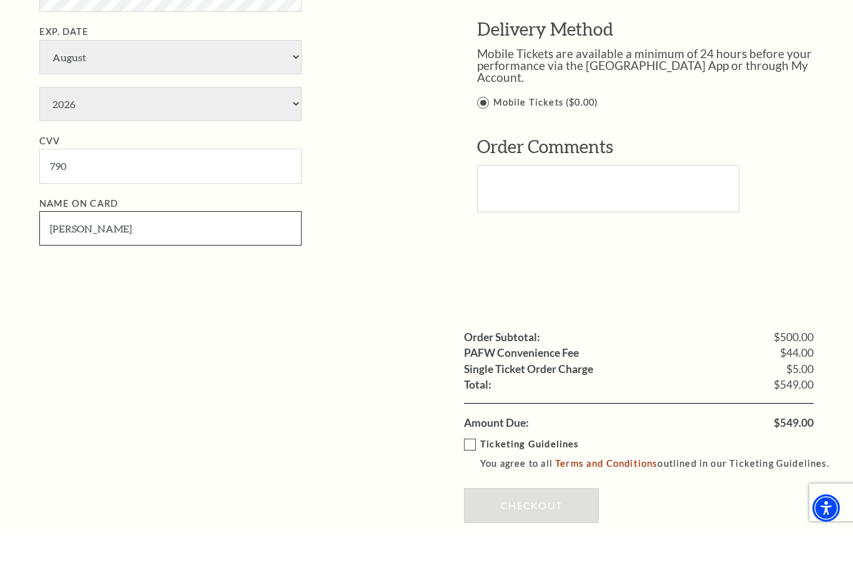
scroll to position [919, 0]
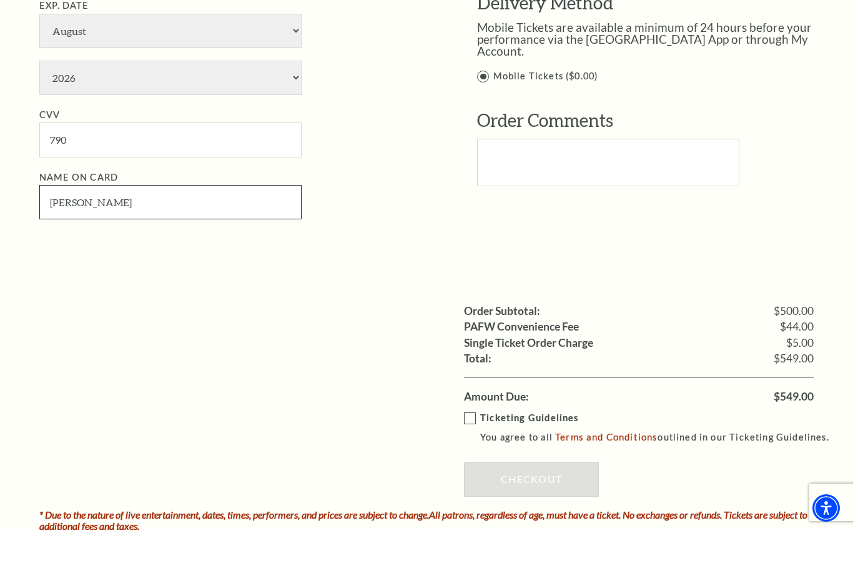
type input "Derrick Potter"
click at [468, 453] on label "Ticketing Guidelines You agree to all Terms and Conditions outlined in our Tick…" at bounding box center [652, 470] width 377 height 34
click at [0, 0] on input "Ticketing Guidelines You agree to all Terms and Conditions outlined in our Tick…" at bounding box center [0, 0] width 0 height 0
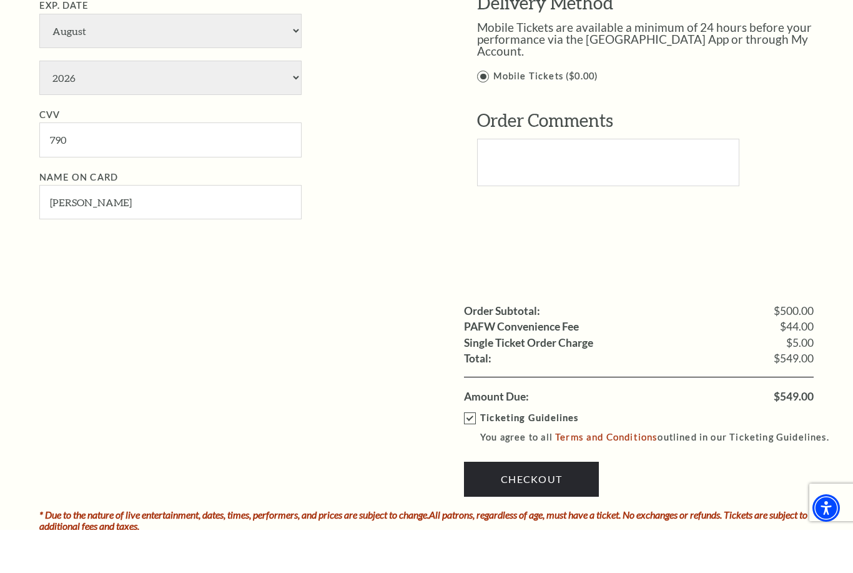
scroll to position [963, 0]
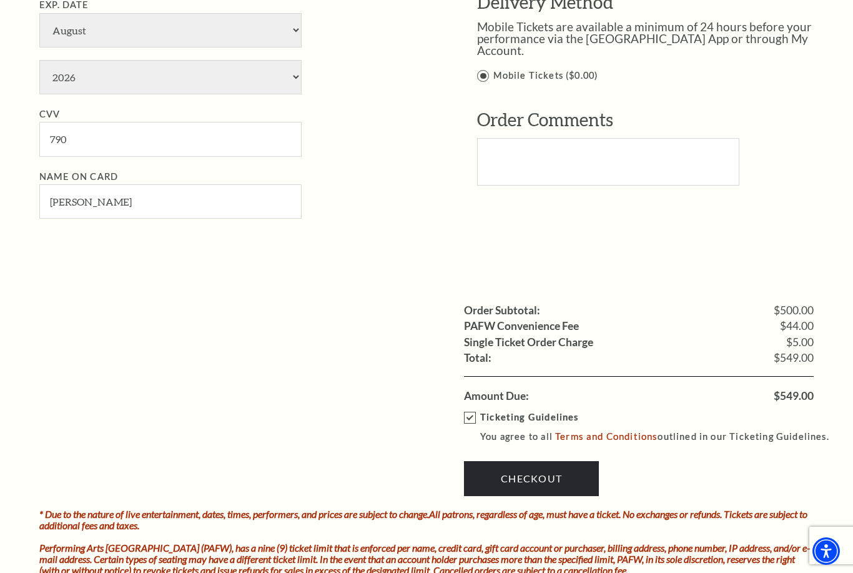
click at [543, 461] on link "Checkout" at bounding box center [531, 478] width 135 height 35
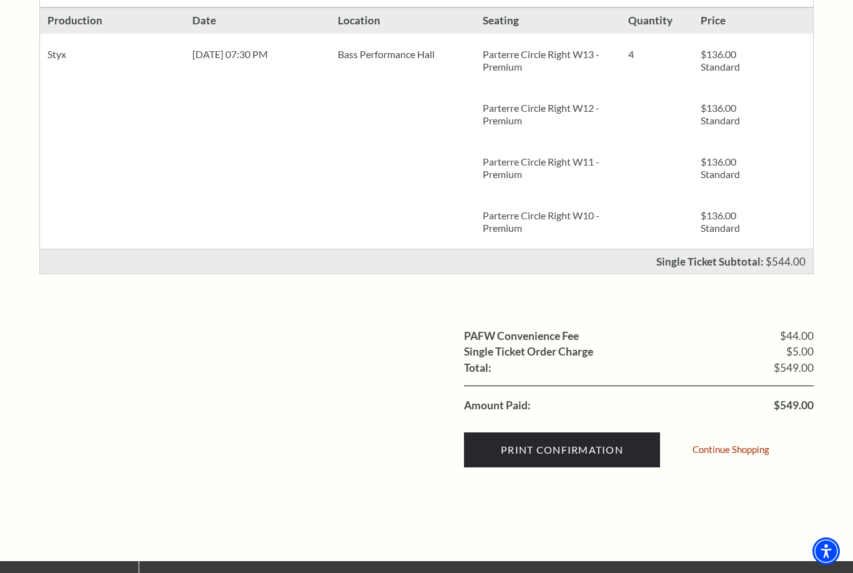
scroll to position [228, 0]
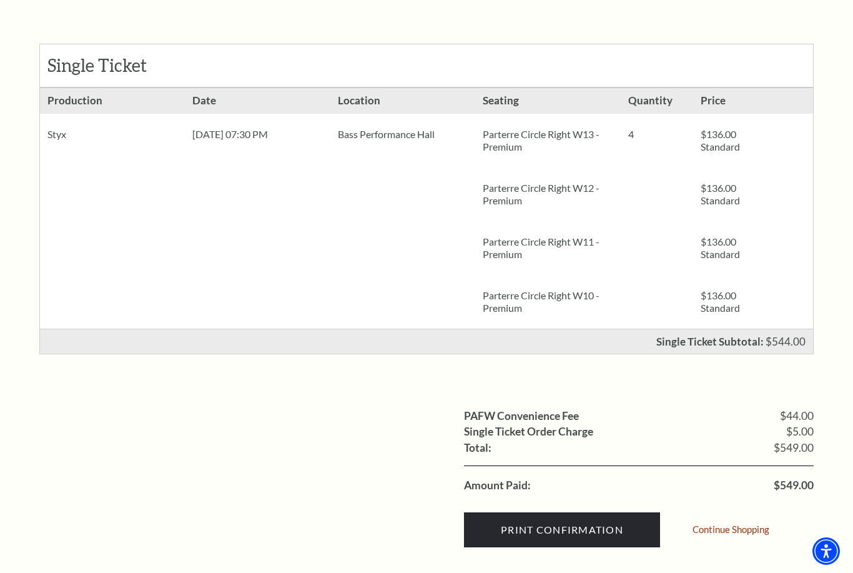
click at [557, 524] on input "Print Confirmation" at bounding box center [562, 529] width 196 height 35
